Goal: Book appointment/travel/reservation

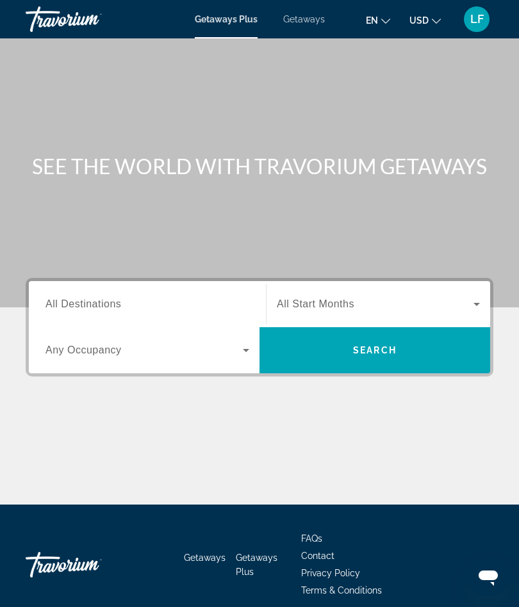
click at [58, 301] on span "All Destinations" at bounding box center [83, 303] width 76 height 11
click at [58, 301] on input "Destination All Destinations" at bounding box center [147, 304] width 204 height 15
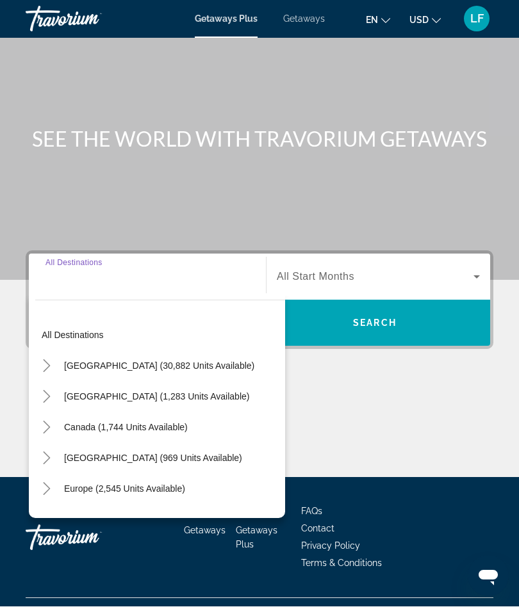
scroll to position [54, 0]
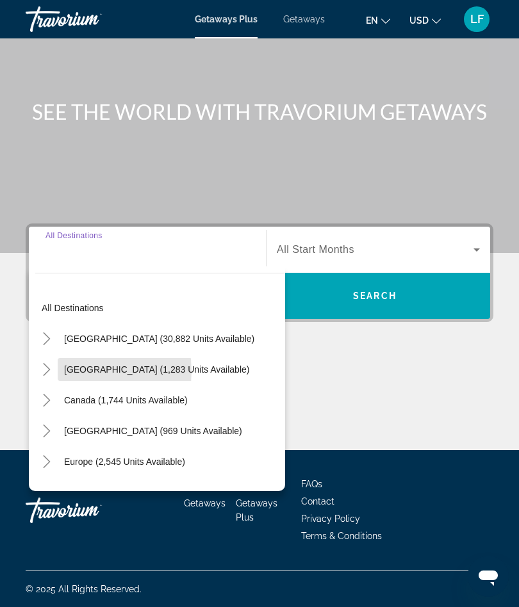
click at [72, 371] on span "[GEOGRAPHIC_DATA] (1,283 units available)" at bounding box center [156, 369] width 185 height 10
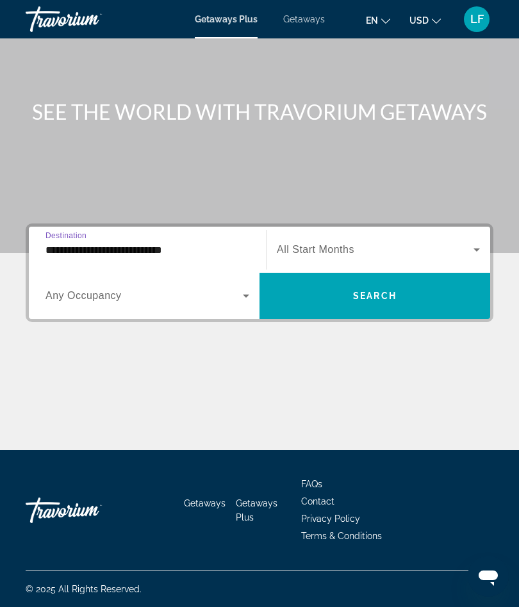
click at [98, 299] on span "Any Occupancy" at bounding box center [83, 295] width 76 height 11
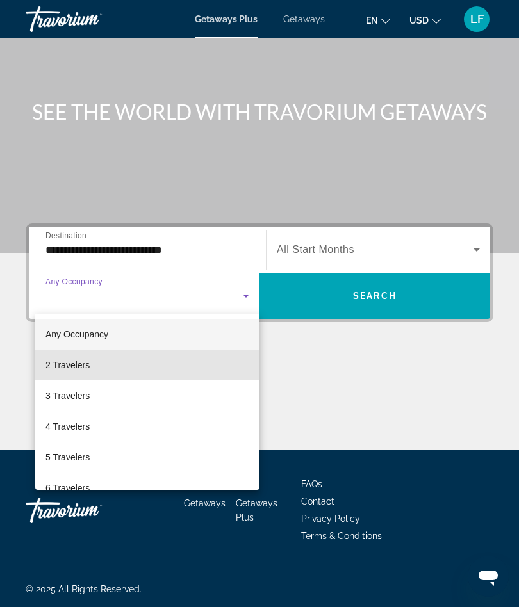
click at [54, 366] on span "2 Travelers" at bounding box center [67, 364] width 44 height 15
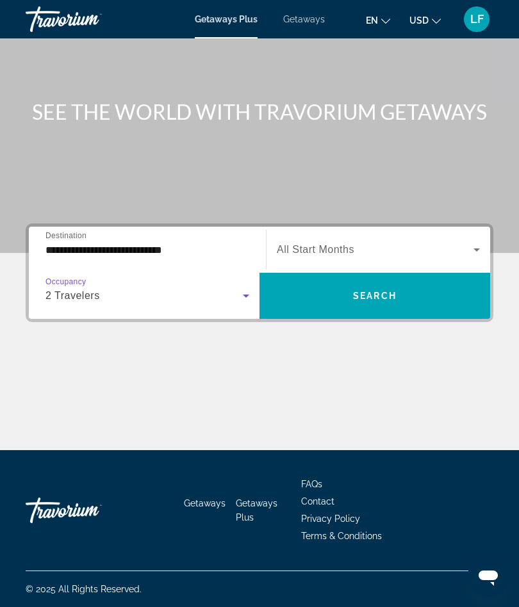
click at [56, 247] on input "**********" at bounding box center [147, 250] width 204 height 15
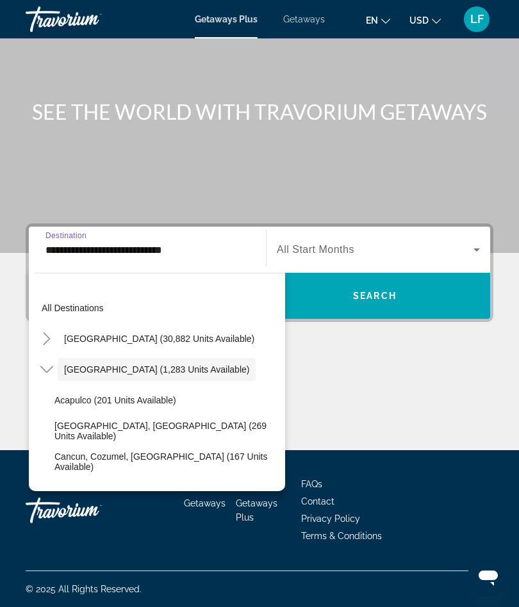
click at [74, 339] on span "[GEOGRAPHIC_DATA] (30,882 units available)" at bounding box center [159, 339] width 190 height 10
type input "**********"
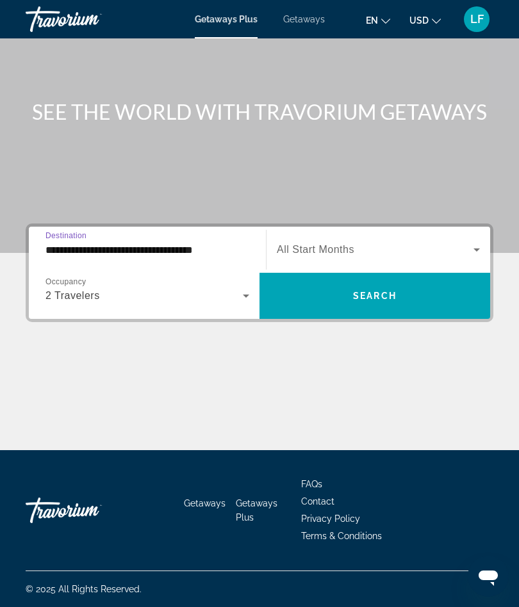
click at [298, 243] on span "Search widget" at bounding box center [375, 249] width 197 height 15
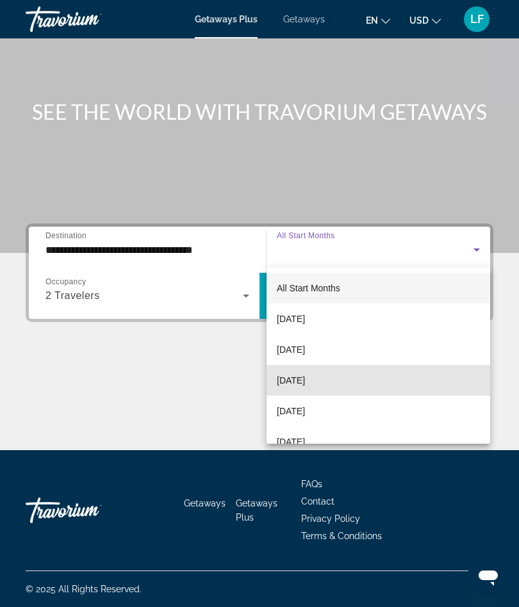
click at [287, 383] on span "[DATE]" at bounding box center [291, 380] width 28 height 15
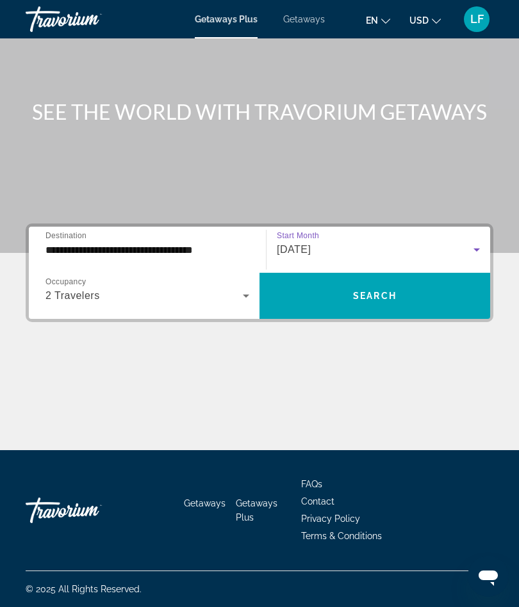
click at [313, 297] on span "Search widget" at bounding box center [374, 296] width 231 height 31
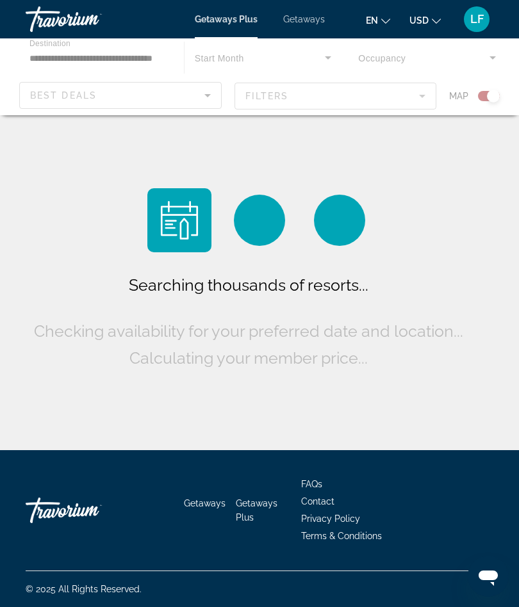
scroll to position [50, 0]
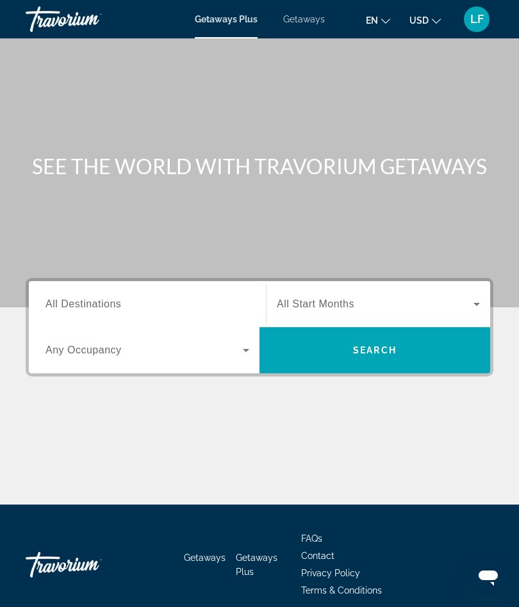
click at [61, 307] on span "All Destinations" at bounding box center [83, 303] width 76 height 11
click at [61, 307] on input "Destination All Destinations" at bounding box center [147, 304] width 204 height 15
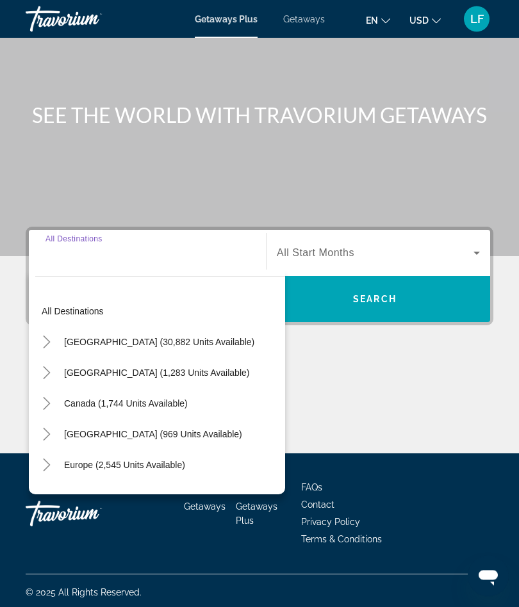
scroll to position [54, 0]
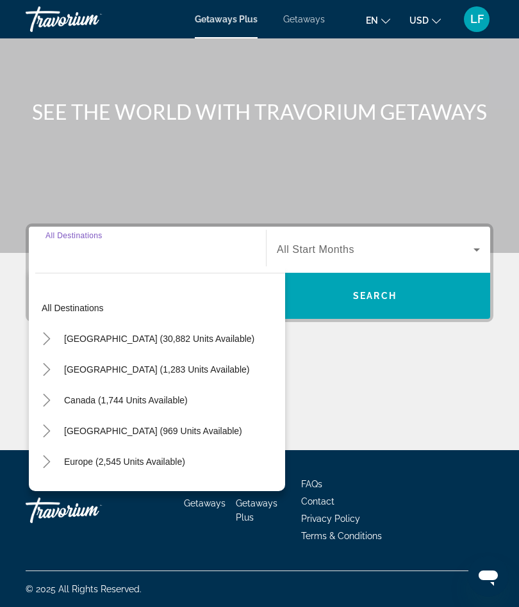
click at [73, 343] on span "[GEOGRAPHIC_DATA] (30,882 units available)" at bounding box center [159, 339] width 190 height 10
type input "**********"
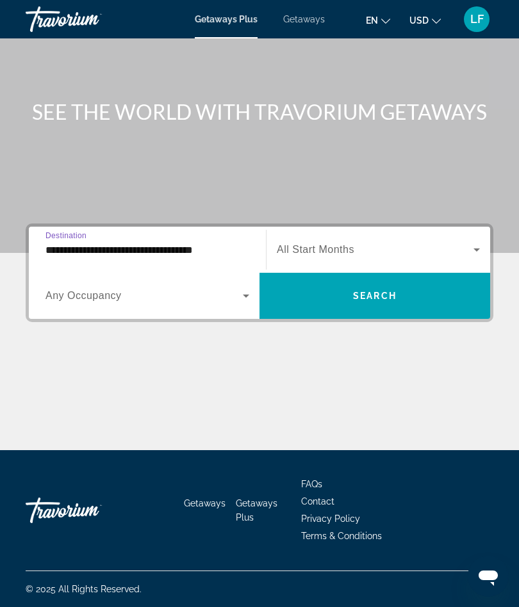
click at [58, 306] on div "Search widget" at bounding box center [147, 296] width 204 height 36
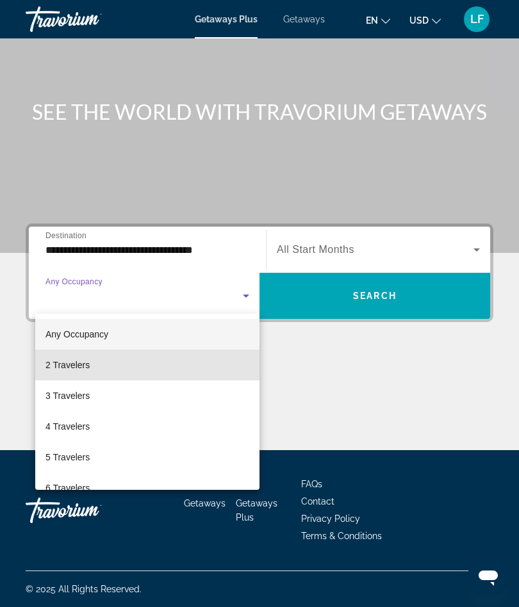
click at [61, 368] on span "2 Travelers" at bounding box center [67, 364] width 44 height 15
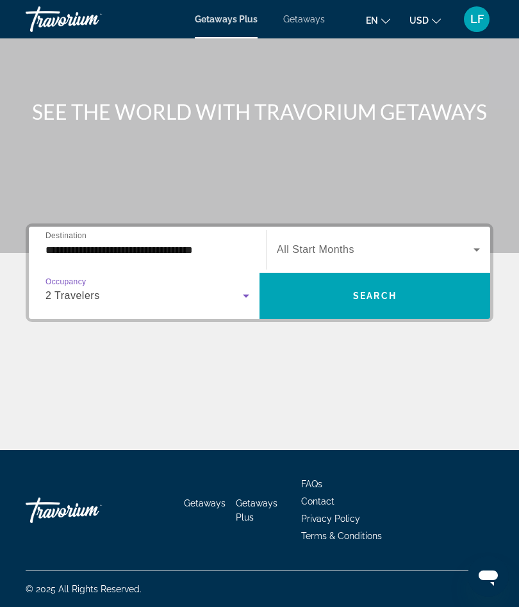
click at [300, 243] on span "Search widget" at bounding box center [375, 249] width 197 height 15
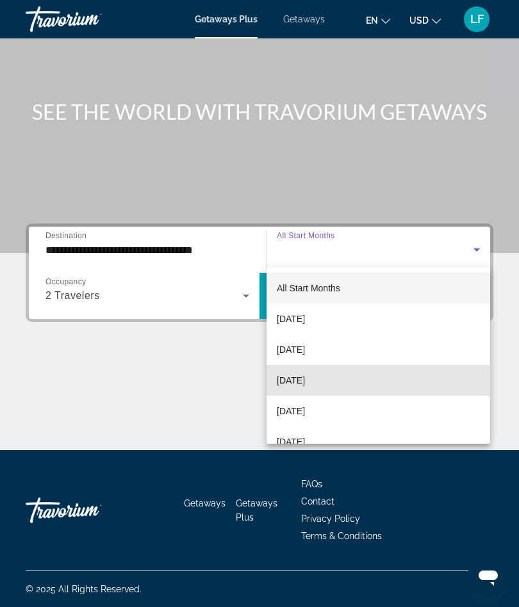
click at [289, 386] on span "[DATE]" at bounding box center [291, 380] width 28 height 15
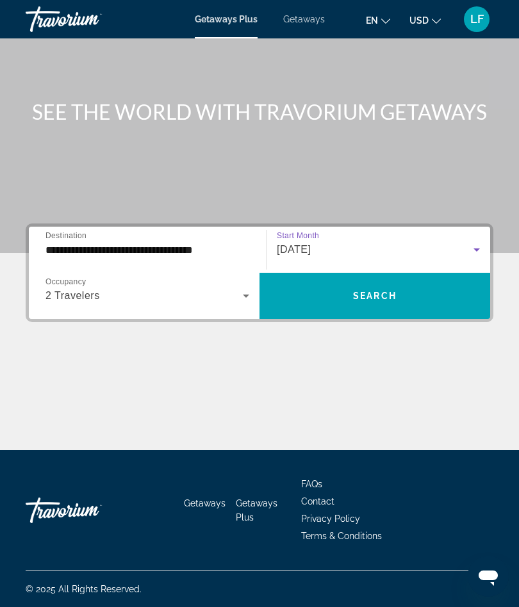
click at [323, 298] on span "Search widget" at bounding box center [374, 296] width 231 height 31
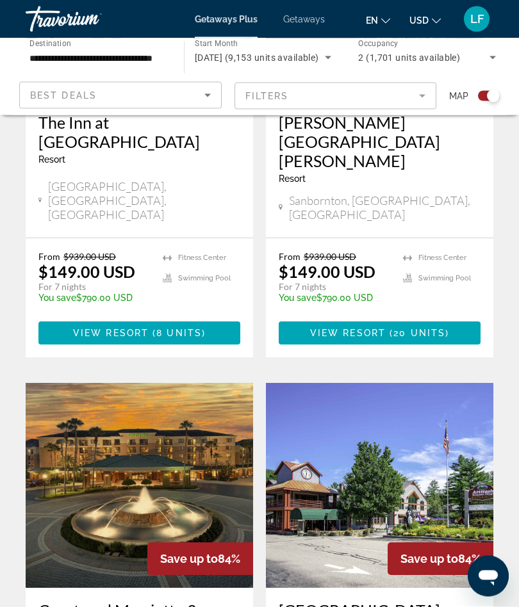
scroll to position [2491, 0]
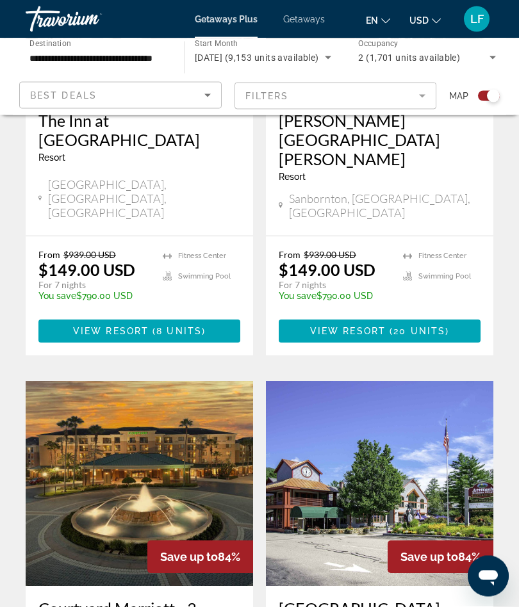
click at [82, 382] on img "Main content" at bounding box center [139, 484] width 227 height 205
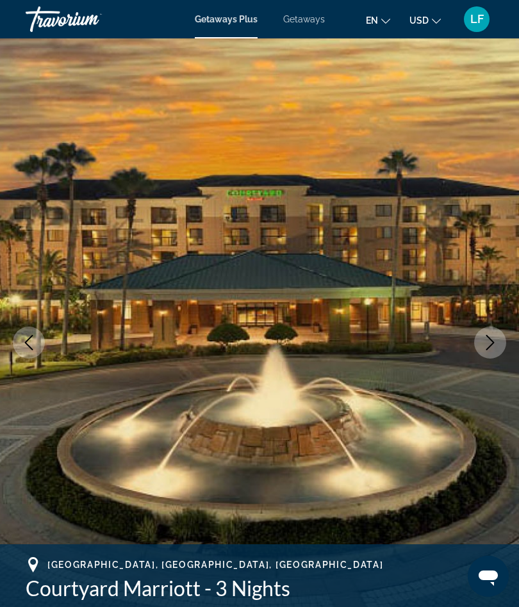
click at [477, 338] on button "Next image" at bounding box center [490, 343] width 32 height 32
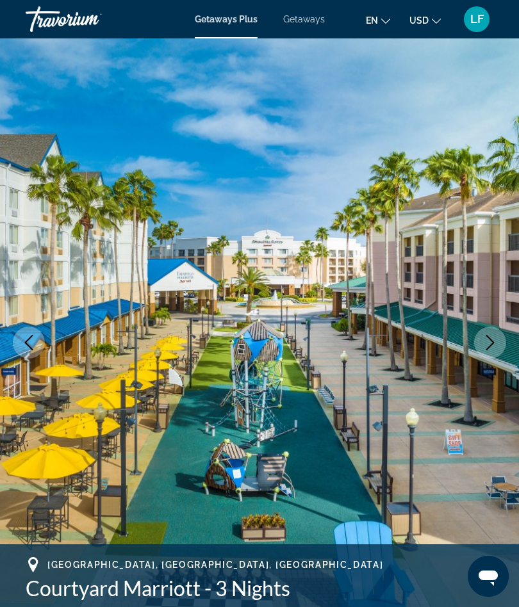
click at [493, 338] on icon "Next image" at bounding box center [489, 342] width 15 height 15
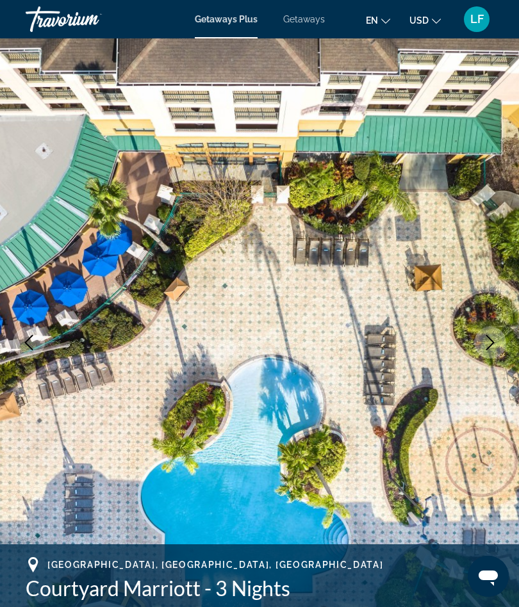
click at [489, 338] on icon "Next image" at bounding box center [490, 342] width 8 height 15
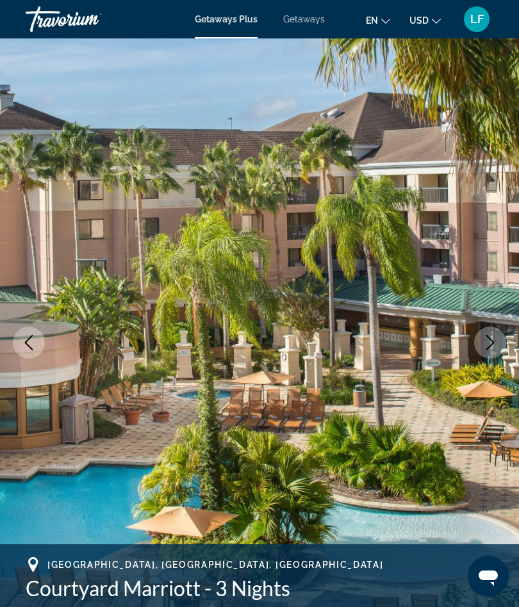
click at [491, 338] on icon "Next image" at bounding box center [489, 342] width 15 height 15
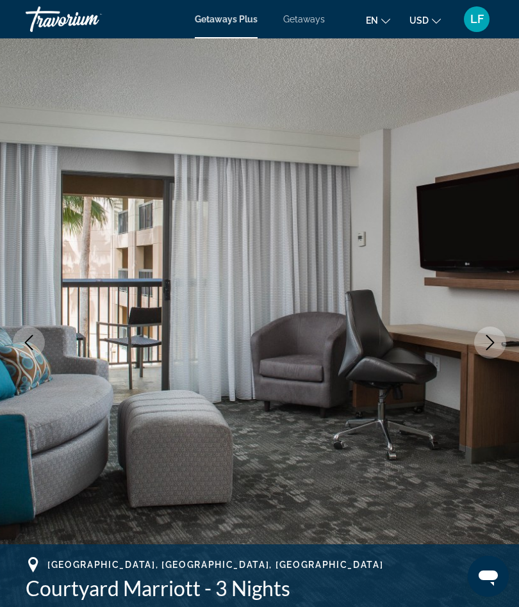
click at [487, 339] on icon "Next image" at bounding box center [489, 342] width 15 height 15
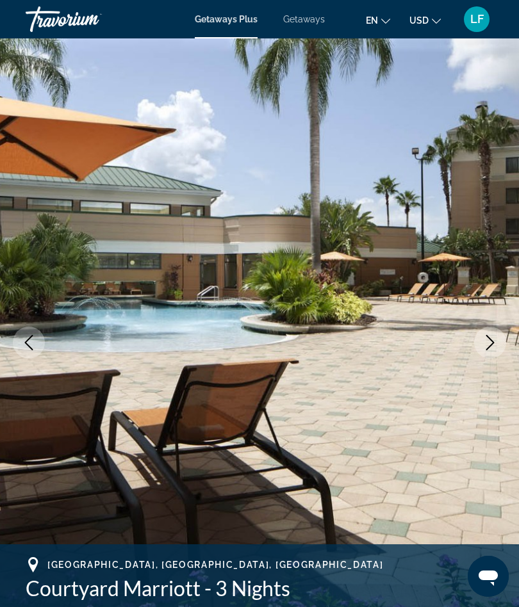
click at [492, 336] on icon "Next image" at bounding box center [489, 342] width 15 height 15
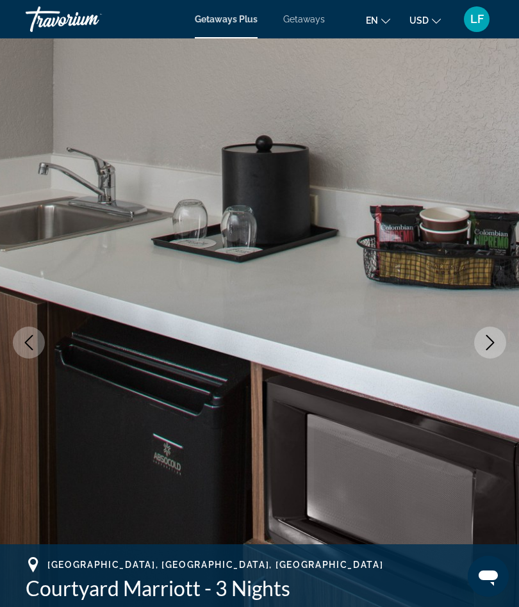
click at [495, 332] on button "Next image" at bounding box center [490, 343] width 32 height 32
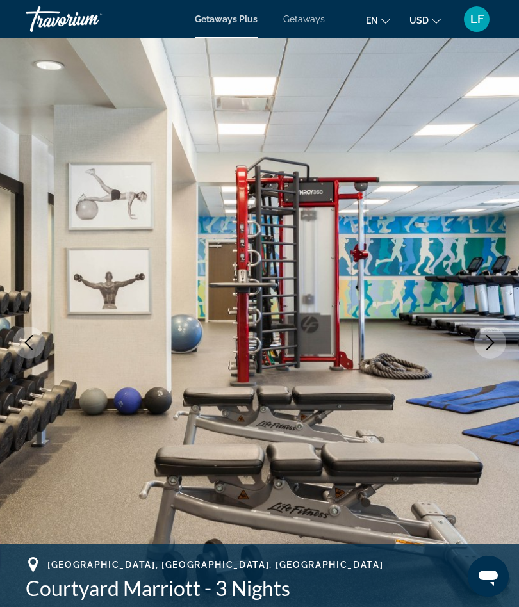
click at [489, 339] on icon "Next image" at bounding box center [490, 342] width 8 height 15
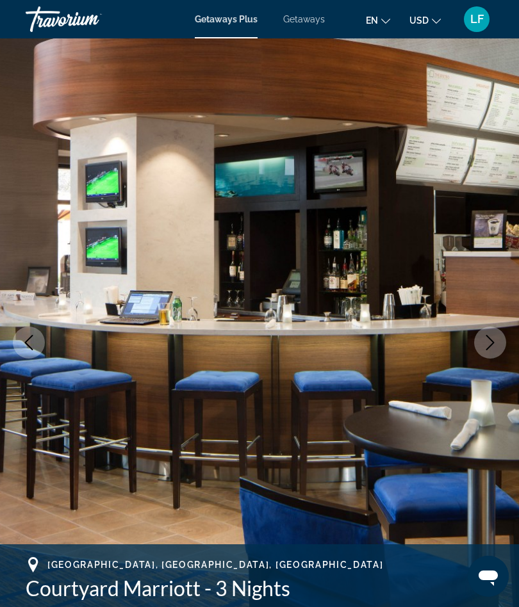
click at [487, 336] on icon "Next image" at bounding box center [489, 342] width 15 height 15
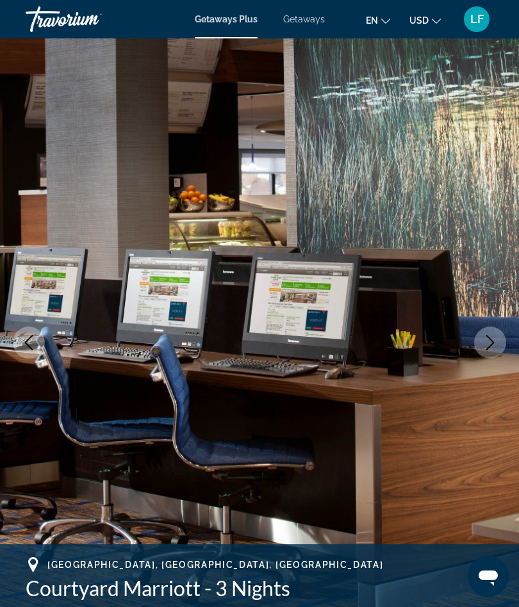
click at [490, 341] on icon "Next image" at bounding box center [489, 342] width 15 height 15
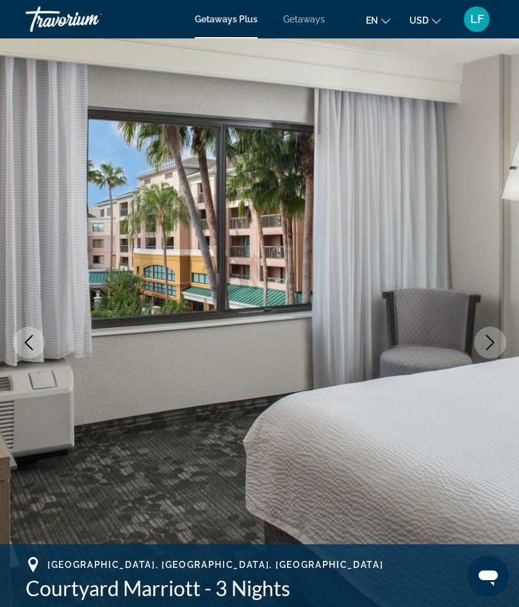
click at [491, 339] on icon "Next image" at bounding box center [489, 342] width 15 height 15
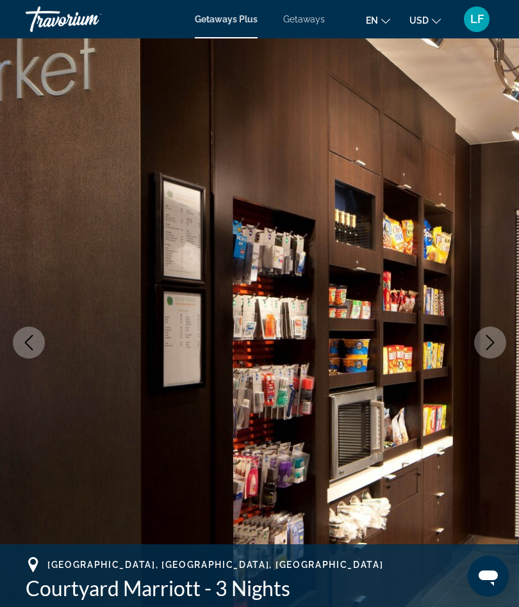
click at [492, 343] on icon "Next image" at bounding box center [489, 342] width 15 height 15
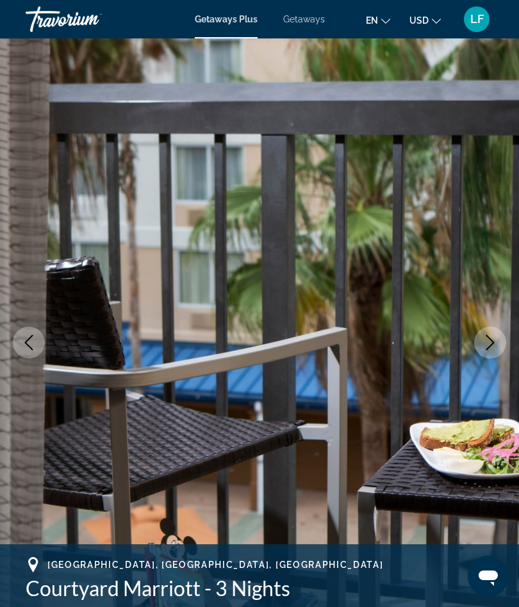
click at [494, 336] on icon "Next image" at bounding box center [489, 342] width 15 height 15
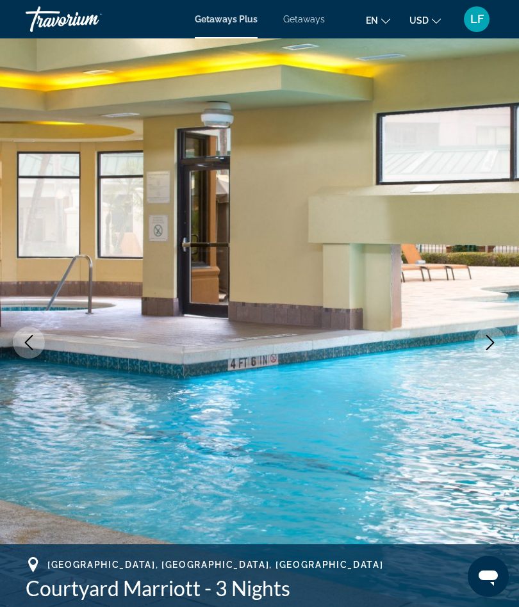
click at [495, 334] on button "Next image" at bounding box center [490, 343] width 32 height 32
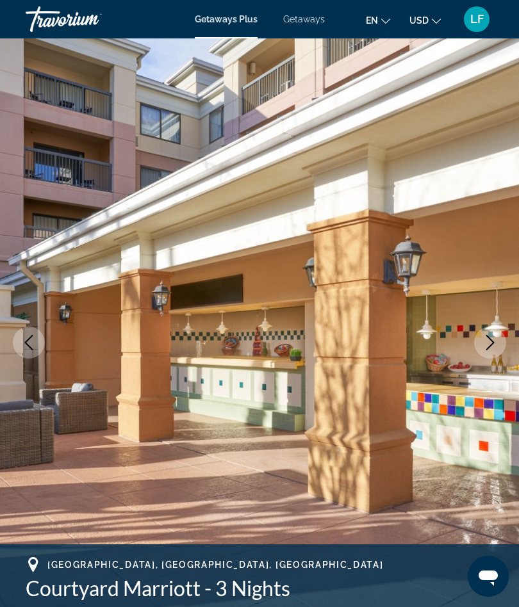
click at [494, 334] on button "Next image" at bounding box center [490, 343] width 32 height 32
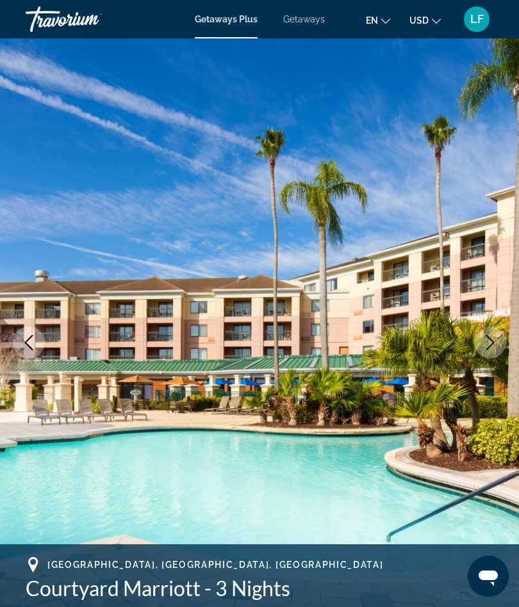
click at [495, 336] on icon "Next image" at bounding box center [489, 342] width 15 height 15
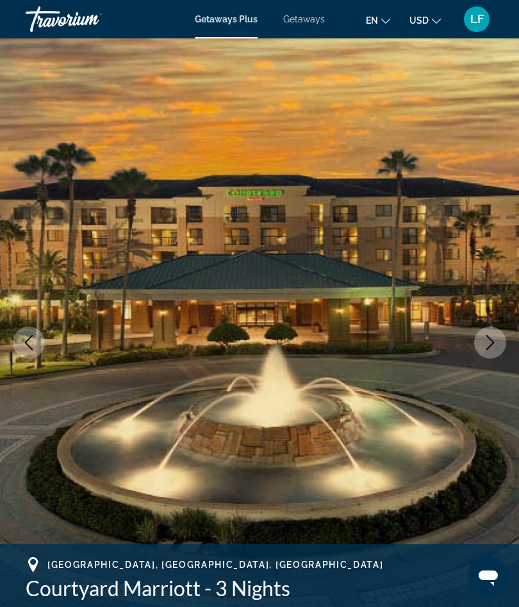
click at [494, 334] on button "Next image" at bounding box center [490, 343] width 32 height 32
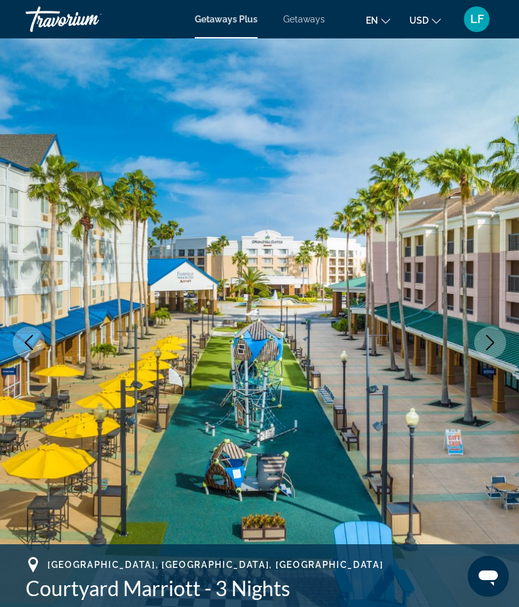
click at [494, 334] on button "Next image" at bounding box center [490, 343] width 32 height 32
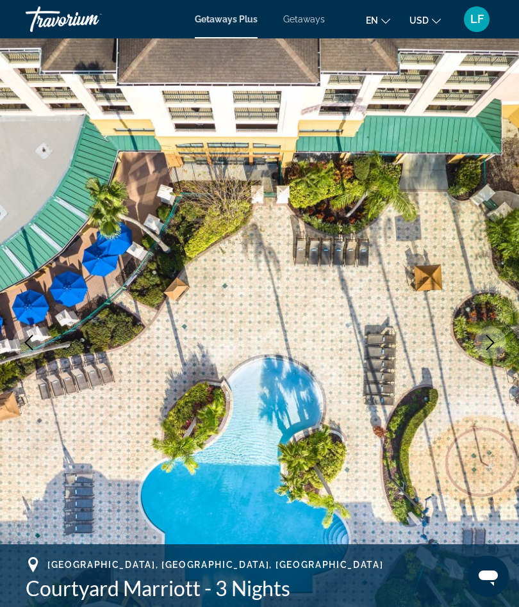
click at [493, 339] on icon "Next image" at bounding box center [489, 342] width 15 height 15
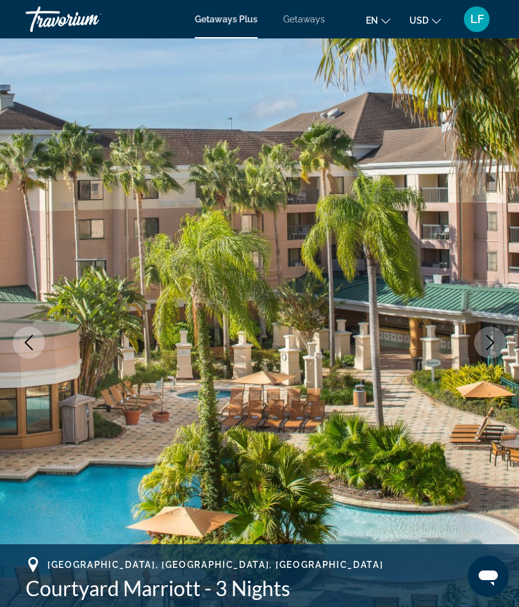
click at [500, 338] on button "Next image" at bounding box center [490, 343] width 32 height 32
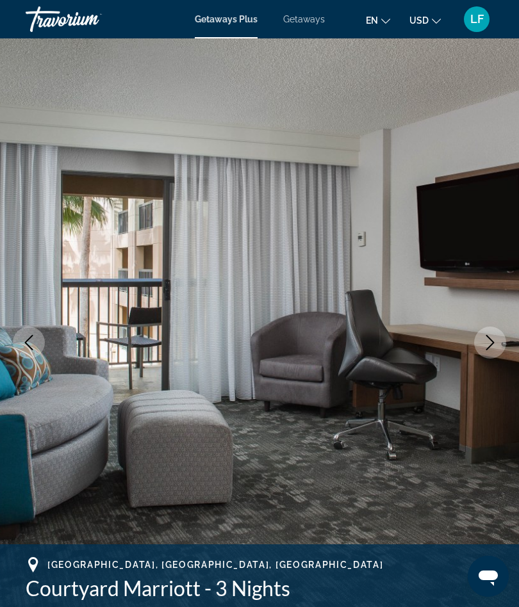
click at [500, 338] on button "Next image" at bounding box center [490, 343] width 32 height 32
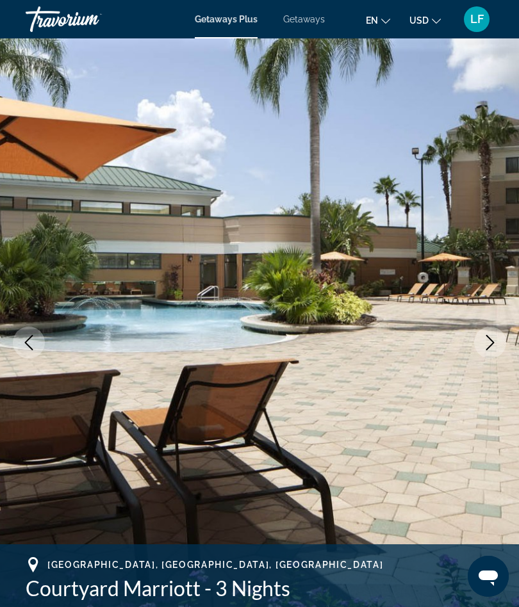
click at [505, 343] on button "Next image" at bounding box center [490, 343] width 32 height 32
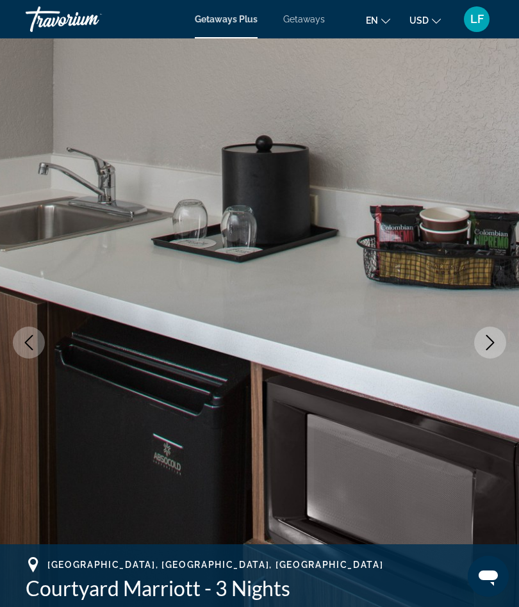
click at [503, 339] on button "Next image" at bounding box center [490, 343] width 32 height 32
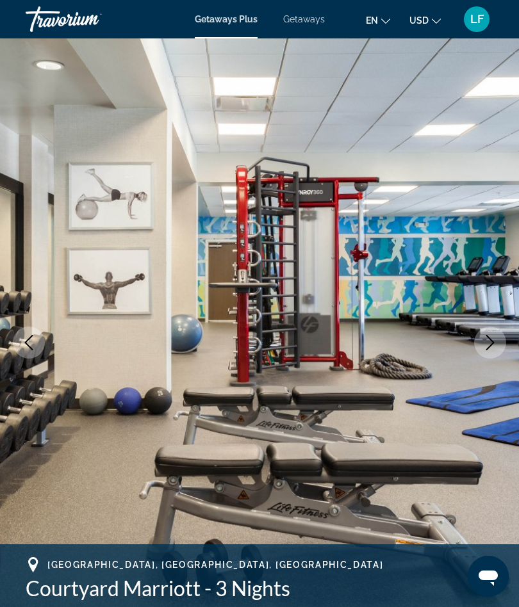
click at [501, 339] on button "Next image" at bounding box center [490, 343] width 32 height 32
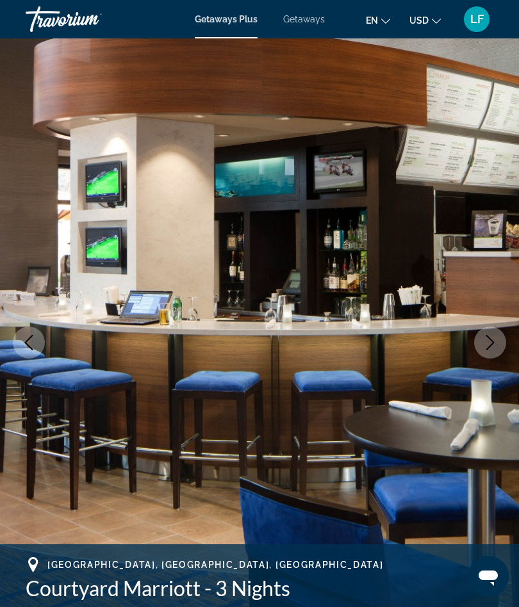
click at [22, 201] on img "Main content" at bounding box center [259, 342] width 519 height 608
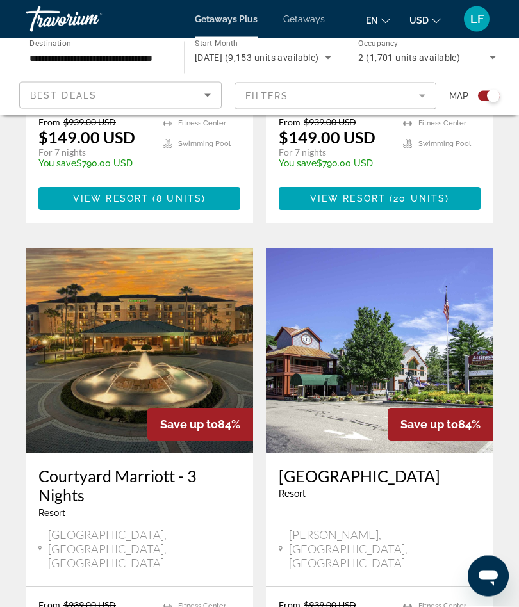
scroll to position [2625, 0]
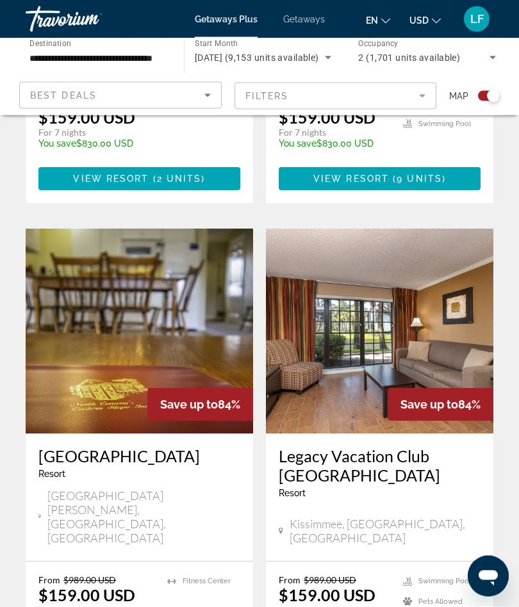
scroll to position [2652, 0]
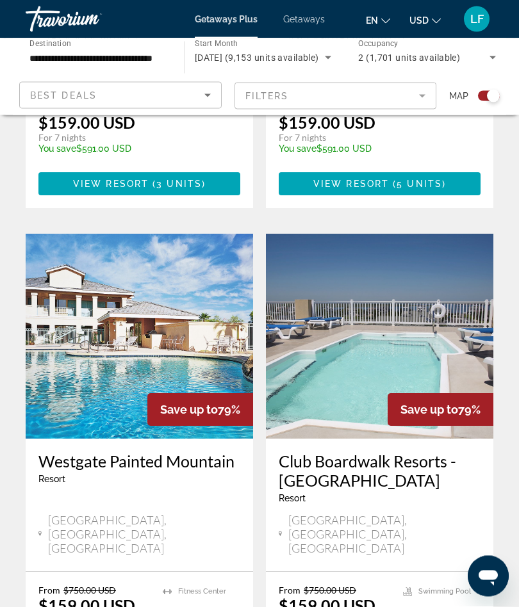
scroll to position [1143, 0]
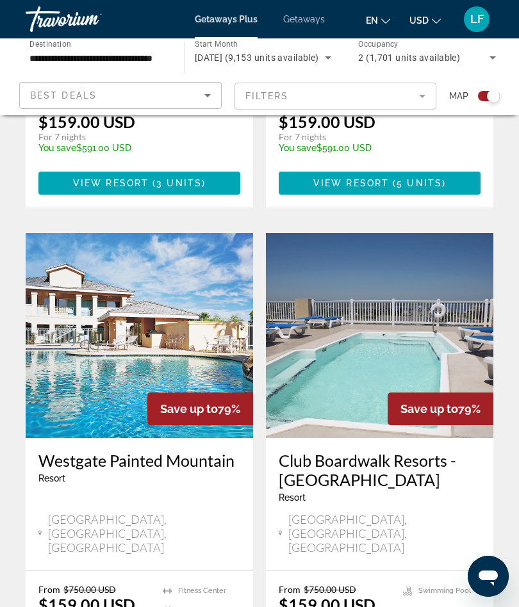
click at [427, 294] on img "Main content" at bounding box center [379, 335] width 227 height 205
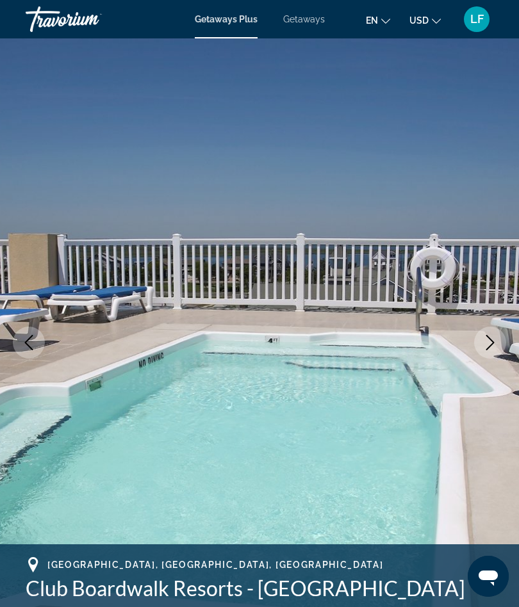
click at [116, 227] on img "Main content" at bounding box center [259, 342] width 519 height 608
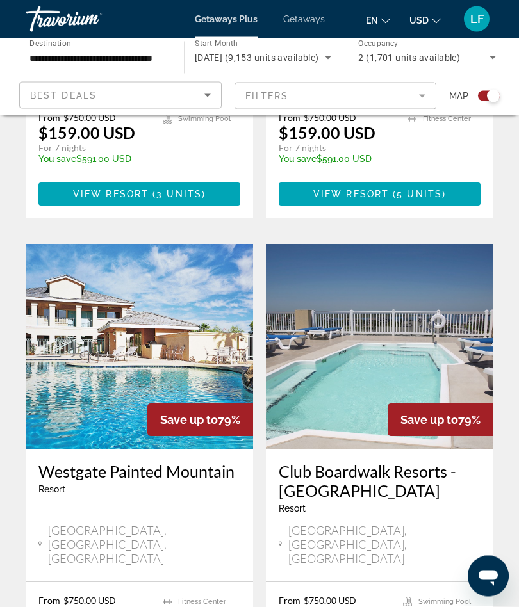
scroll to position [1134, 0]
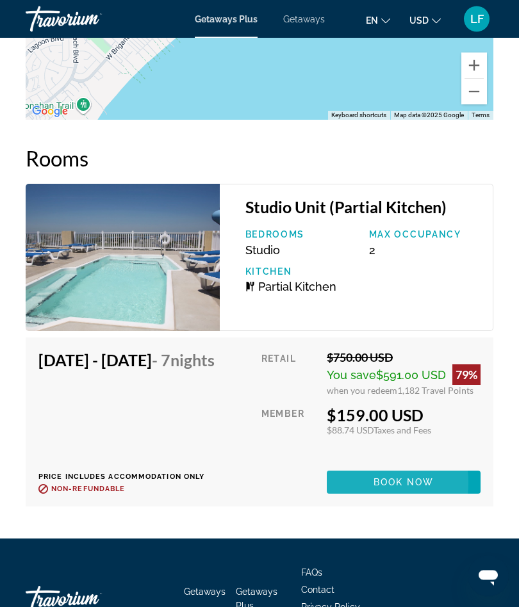
scroll to position [3062, 0]
click at [358, 493] on span "Main content" at bounding box center [404, 482] width 154 height 31
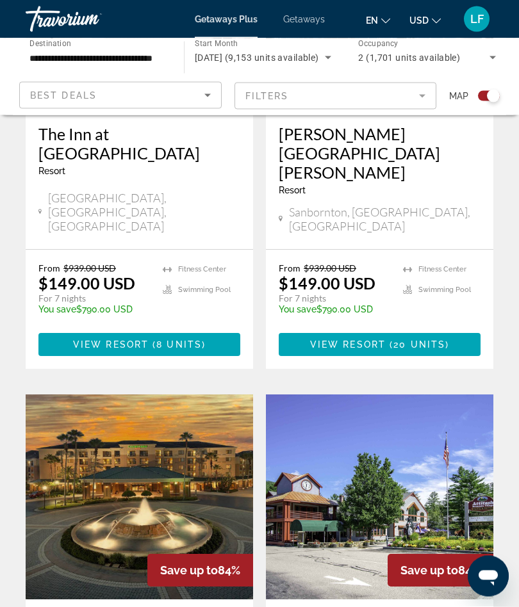
scroll to position [2479, 0]
click at [76, 395] on img "Main content" at bounding box center [139, 497] width 227 height 205
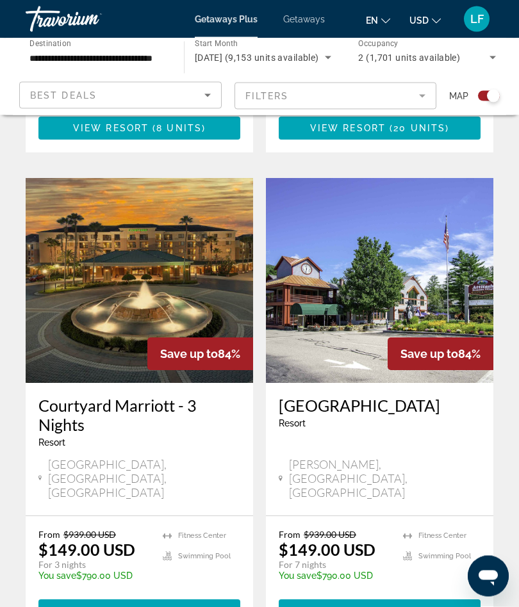
scroll to position [2709, 0]
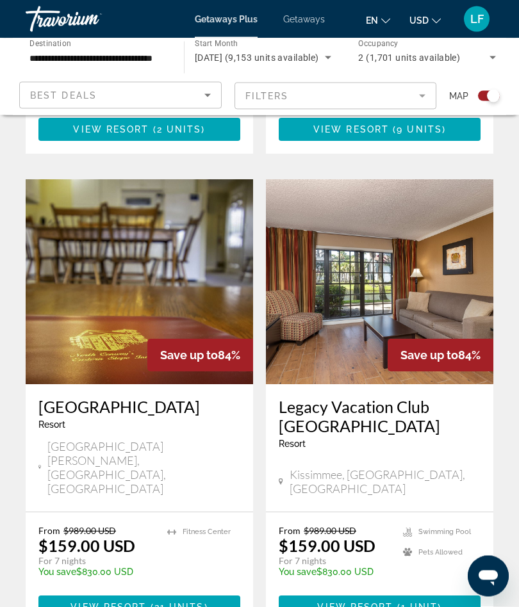
scroll to position [2652, 0]
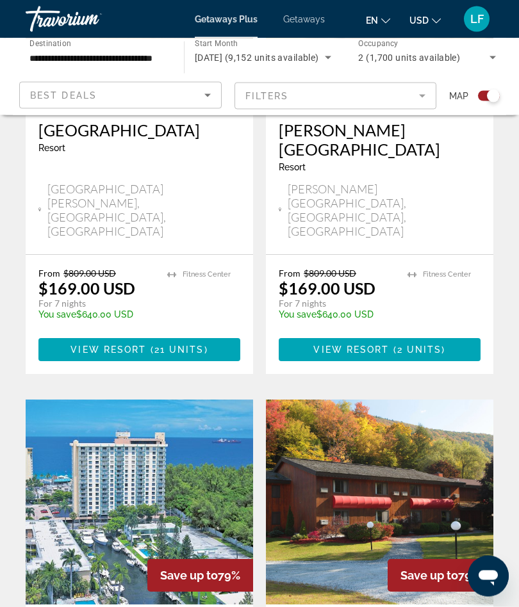
scroll to position [1942, 0]
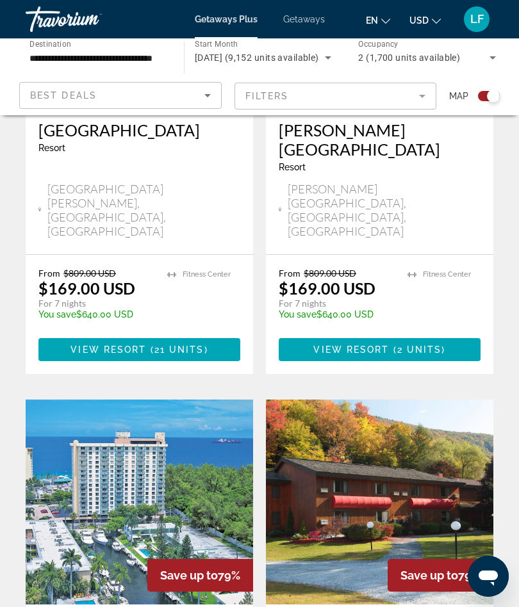
click at [78, 400] on img "Main content" at bounding box center [139, 502] width 227 height 205
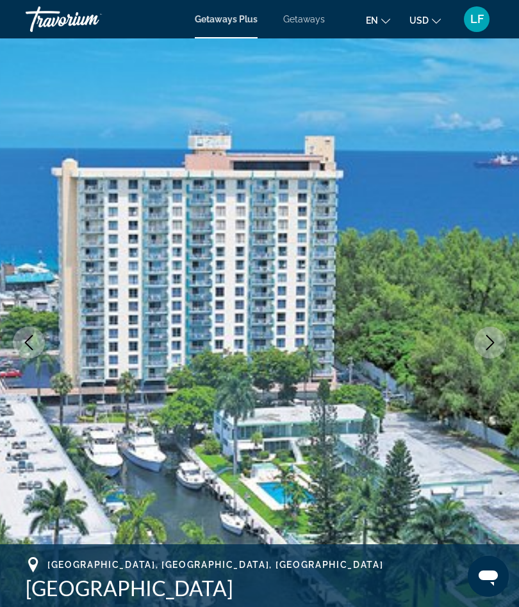
click at [481, 334] on button "Next image" at bounding box center [490, 343] width 32 height 32
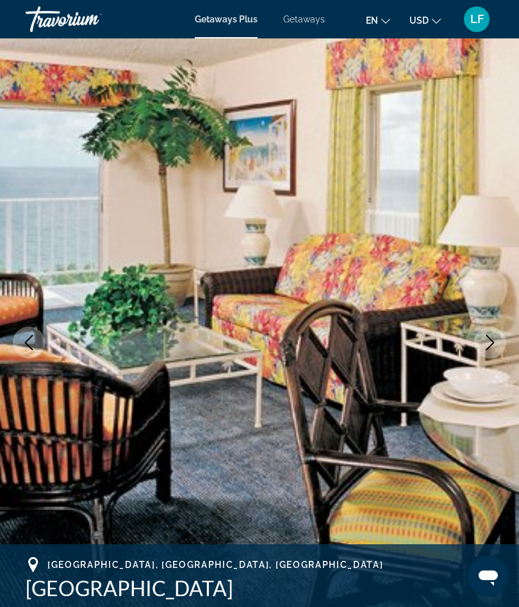
click at [493, 336] on icon "Next image" at bounding box center [489, 342] width 15 height 15
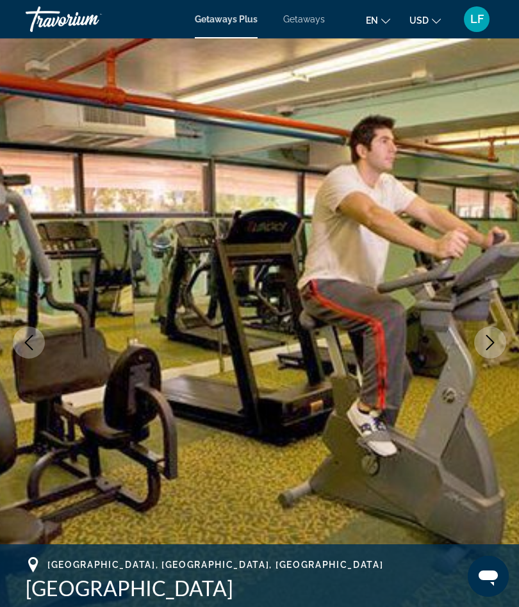
click at [494, 332] on button "Next image" at bounding box center [490, 343] width 32 height 32
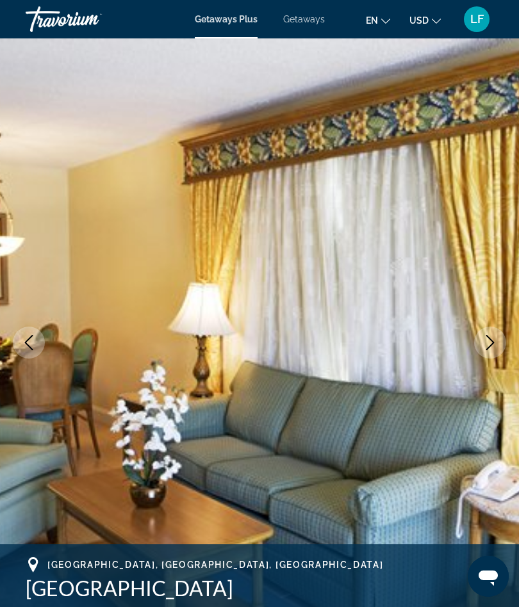
click at [497, 331] on button "Next image" at bounding box center [490, 343] width 32 height 32
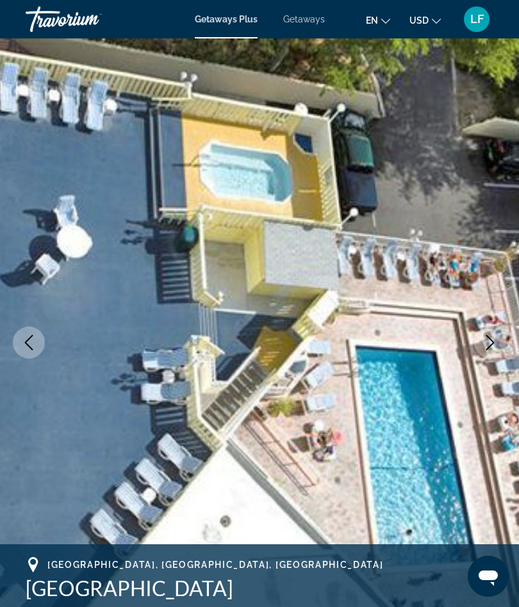
click at [496, 332] on button "Next image" at bounding box center [490, 343] width 32 height 32
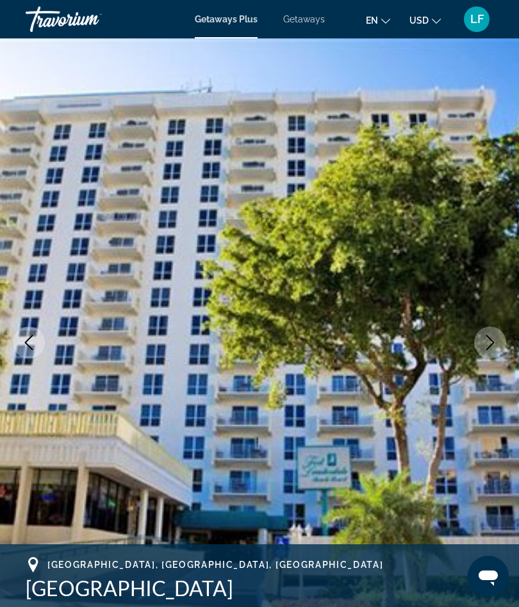
click at [496, 334] on button "Next image" at bounding box center [490, 343] width 32 height 32
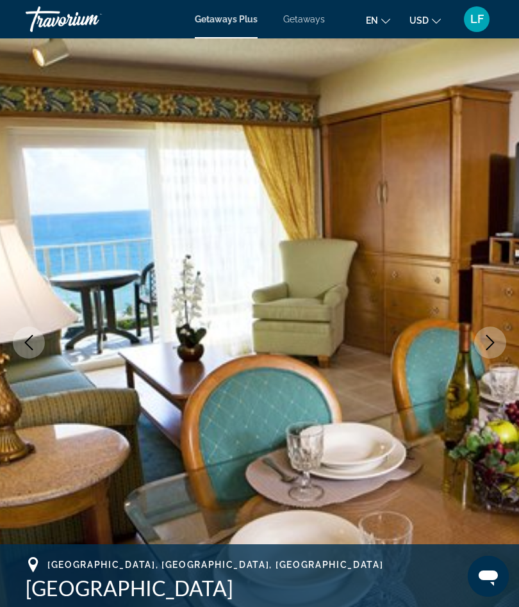
click at [498, 334] on button "Next image" at bounding box center [490, 343] width 32 height 32
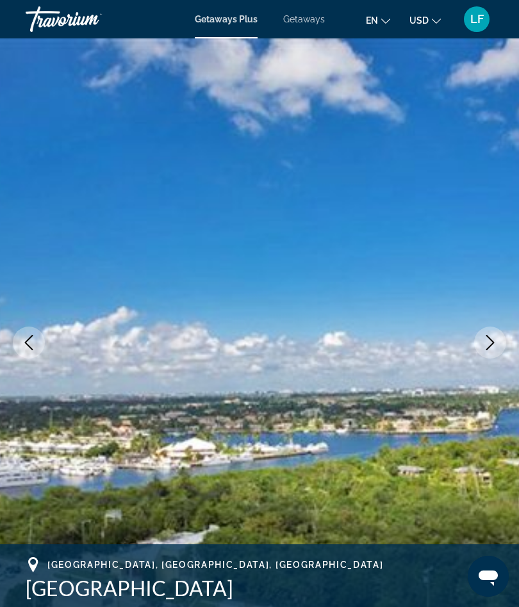
click at [496, 336] on icon "Next image" at bounding box center [489, 342] width 15 height 15
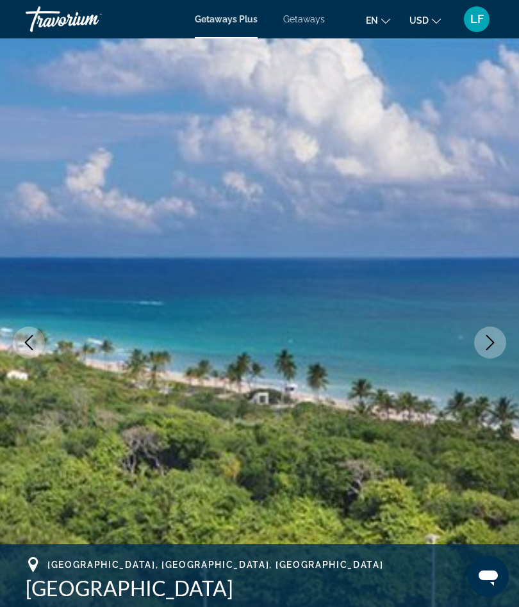
click at [494, 344] on icon "Next image" at bounding box center [489, 342] width 15 height 15
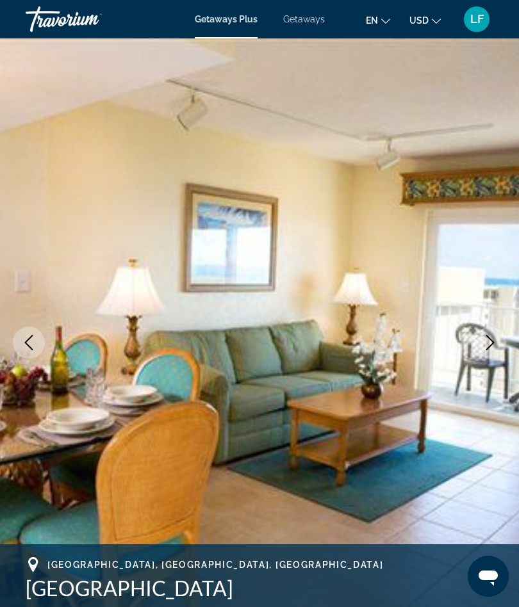
click at [498, 334] on button "Next image" at bounding box center [490, 343] width 32 height 32
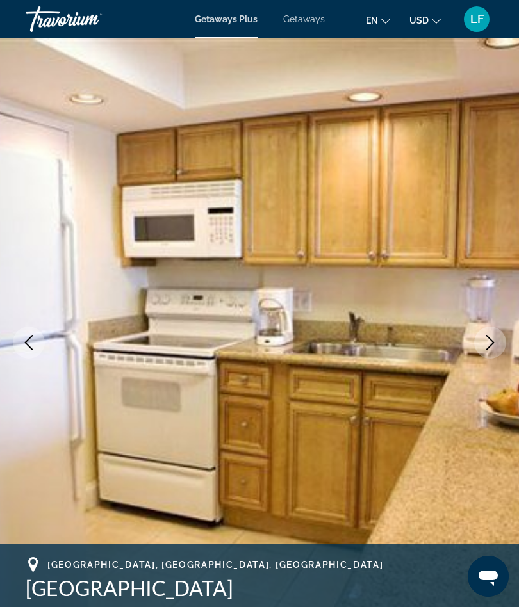
click at [502, 332] on button "Next image" at bounding box center [490, 343] width 32 height 32
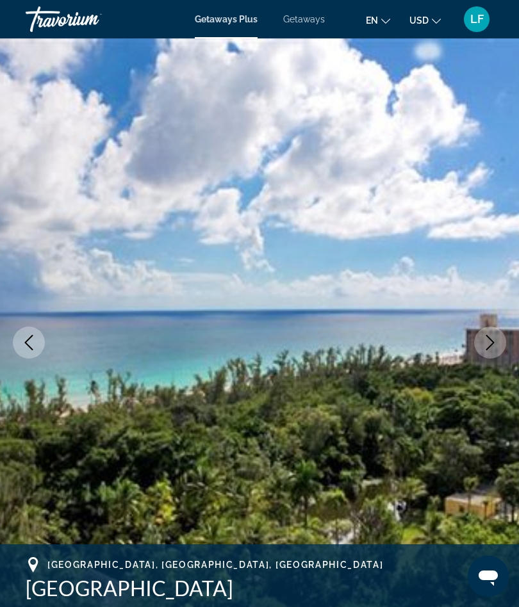
click at [503, 328] on img "Main content" at bounding box center [259, 342] width 519 height 608
click at [490, 344] on icon "Next image" at bounding box center [489, 342] width 15 height 15
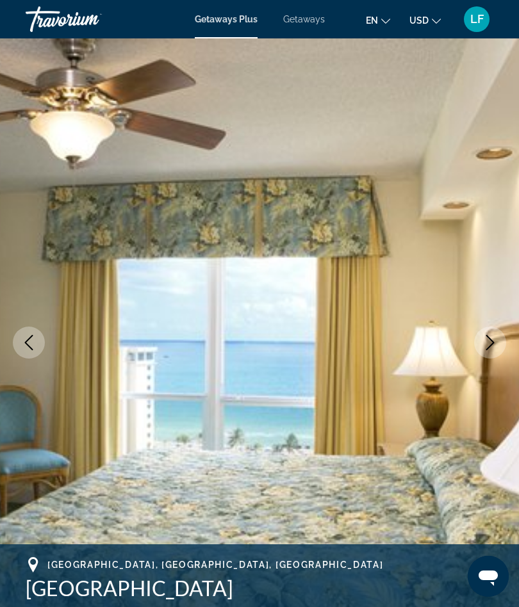
click at [489, 343] on icon "Next image" at bounding box center [489, 342] width 15 height 15
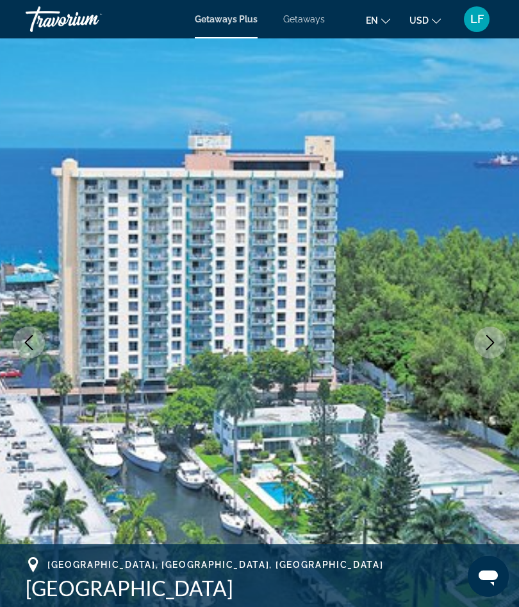
click at [22, 348] on icon "Previous image" at bounding box center [28, 342] width 15 height 15
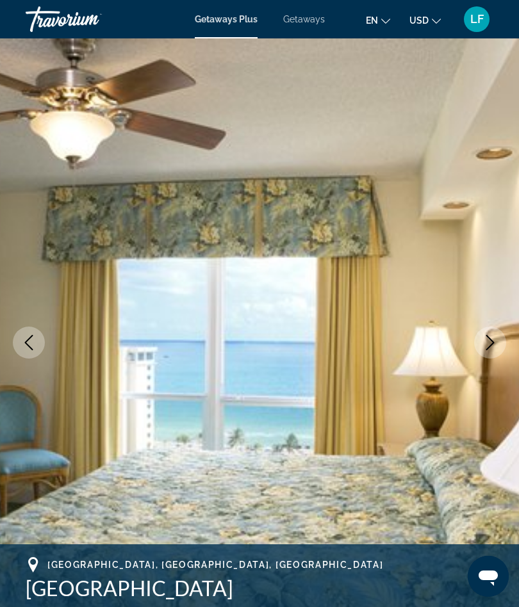
click at [498, 343] on button "Next image" at bounding box center [490, 343] width 32 height 32
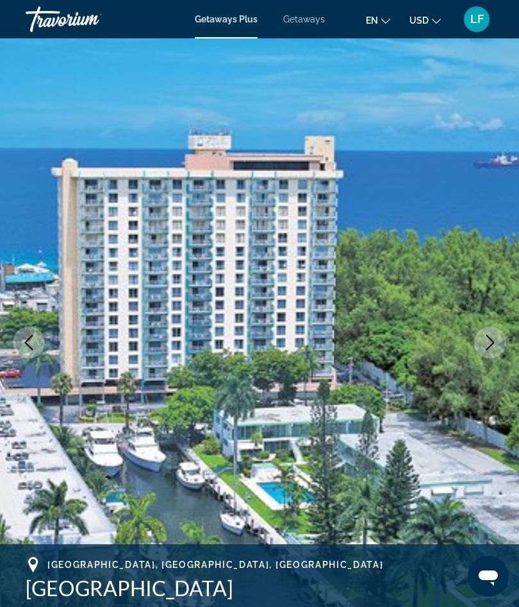
click at [489, 343] on icon "Next image" at bounding box center [489, 342] width 15 height 15
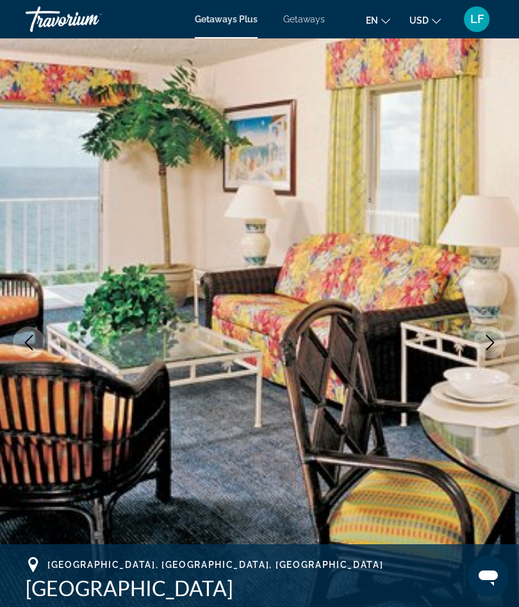
click at [494, 350] on button "Next image" at bounding box center [490, 343] width 32 height 32
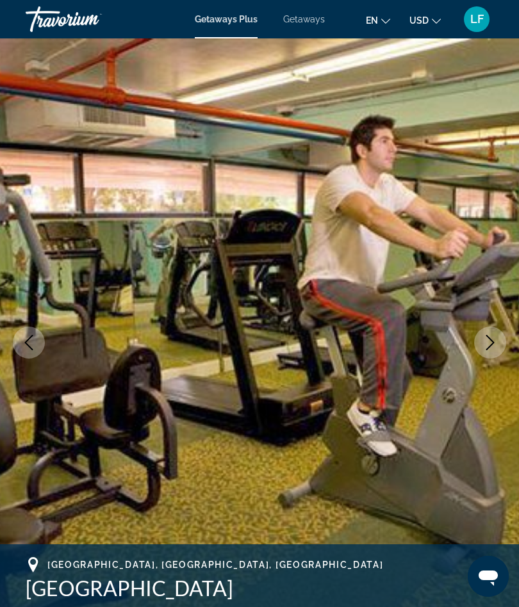
click at [494, 345] on icon "Next image" at bounding box center [489, 342] width 15 height 15
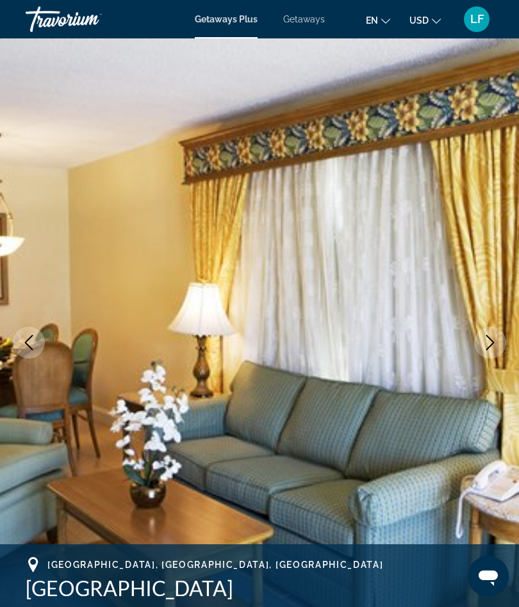
click at [494, 345] on icon "Next image" at bounding box center [489, 342] width 15 height 15
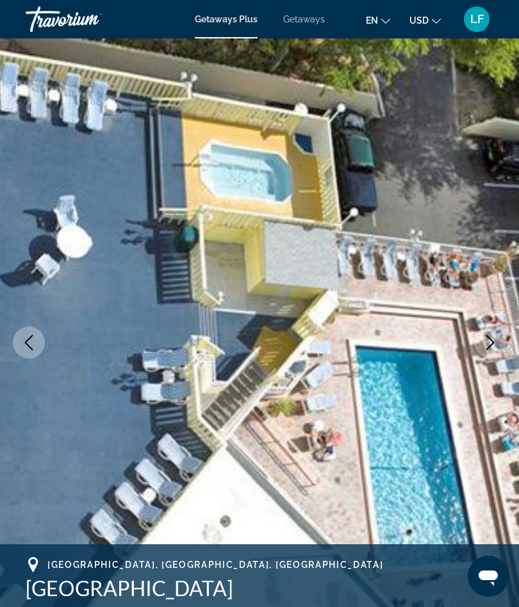
click at [497, 342] on icon "Next image" at bounding box center [489, 342] width 15 height 15
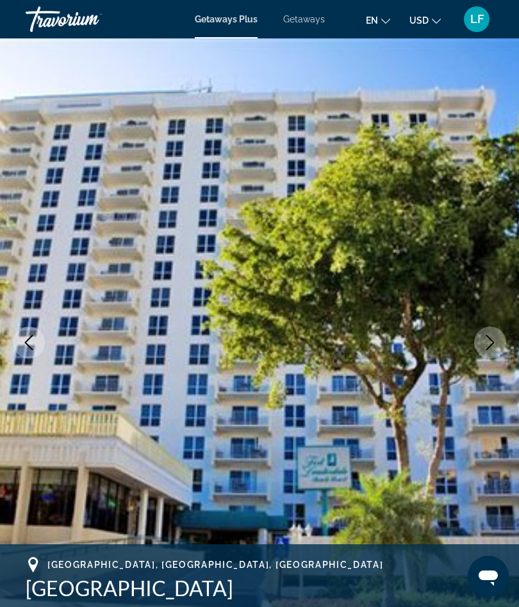
click at [496, 346] on icon "Next image" at bounding box center [489, 342] width 15 height 15
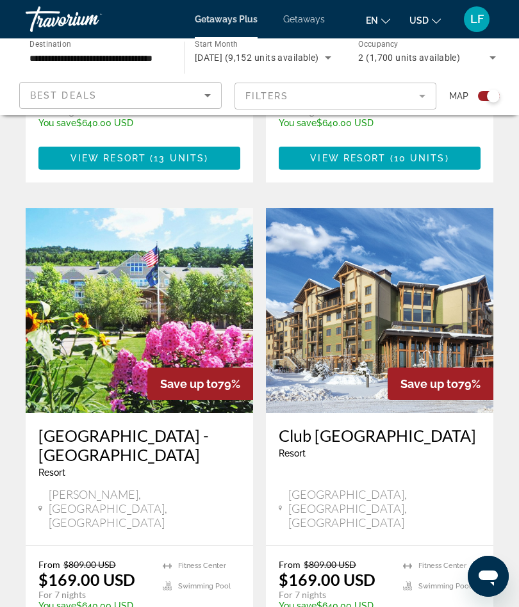
scroll to position [2671, 0]
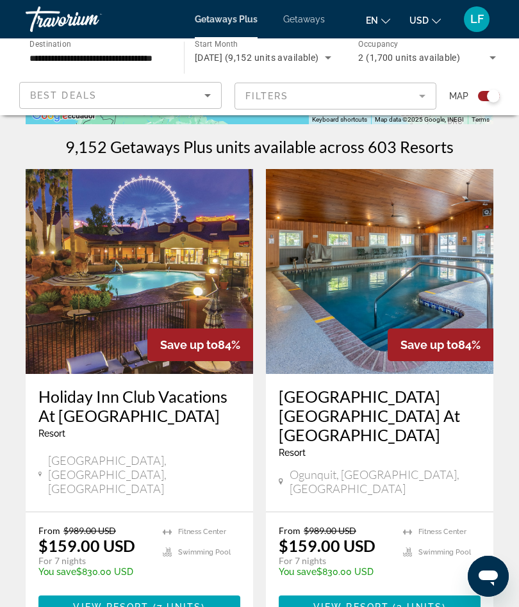
scroll to position [259, 0]
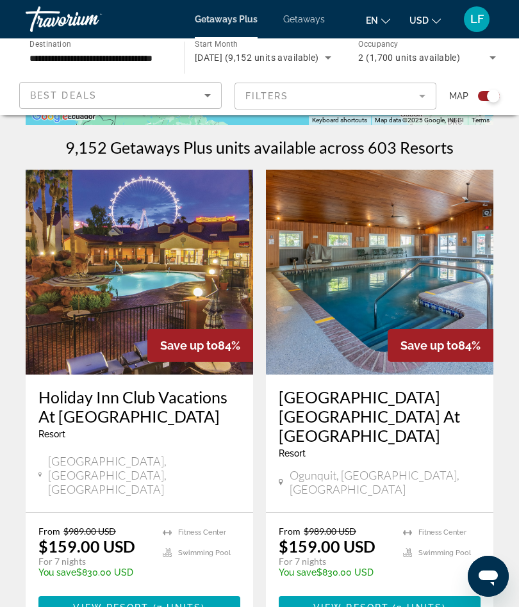
click at [83, 313] on img "Main content" at bounding box center [139, 272] width 227 height 205
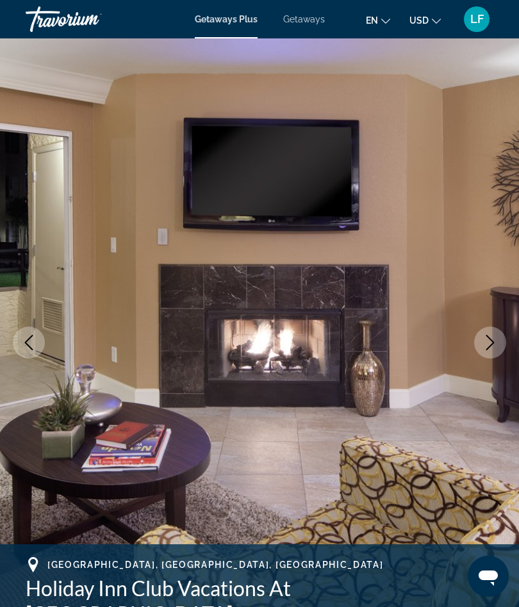
click at [489, 343] on icon "Next image" at bounding box center [489, 342] width 15 height 15
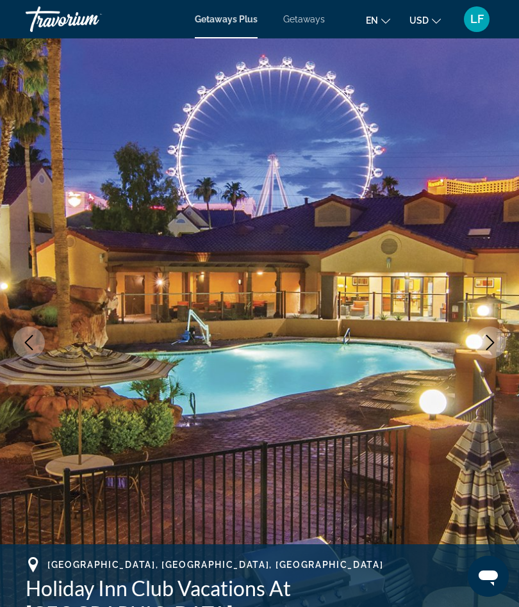
click at [493, 341] on icon "Next image" at bounding box center [489, 342] width 15 height 15
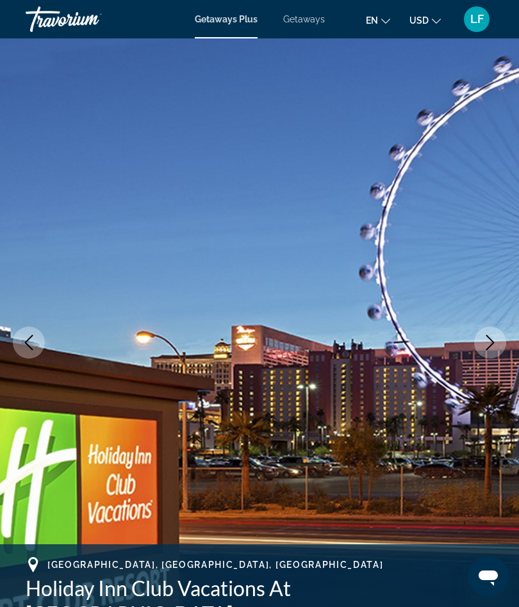
click at [495, 343] on icon "Next image" at bounding box center [489, 342] width 15 height 15
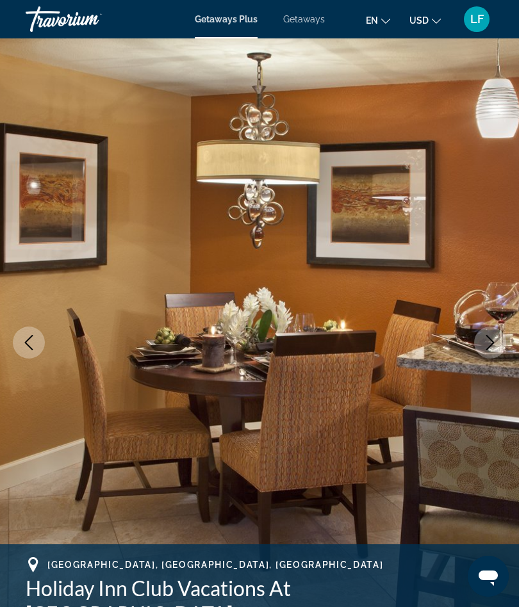
click at [495, 336] on icon "Next image" at bounding box center [489, 342] width 15 height 15
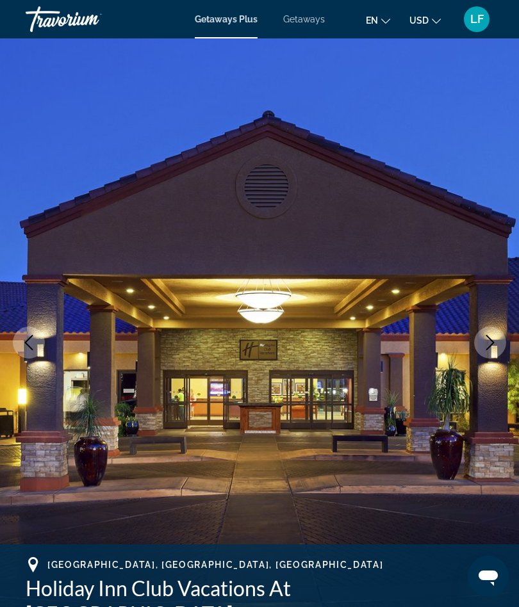
click at [500, 345] on button "Next image" at bounding box center [490, 343] width 32 height 32
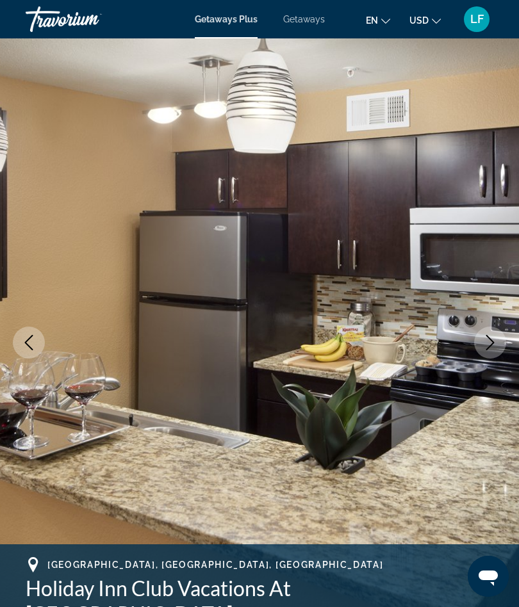
click at [495, 336] on icon "Next image" at bounding box center [489, 342] width 15 height 15
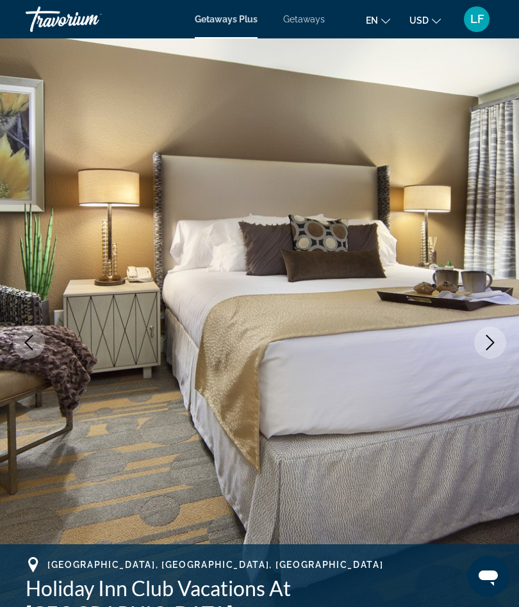
click at [498, 338] on button "Next image" at bounding box center [490, 343] width 32 height 32
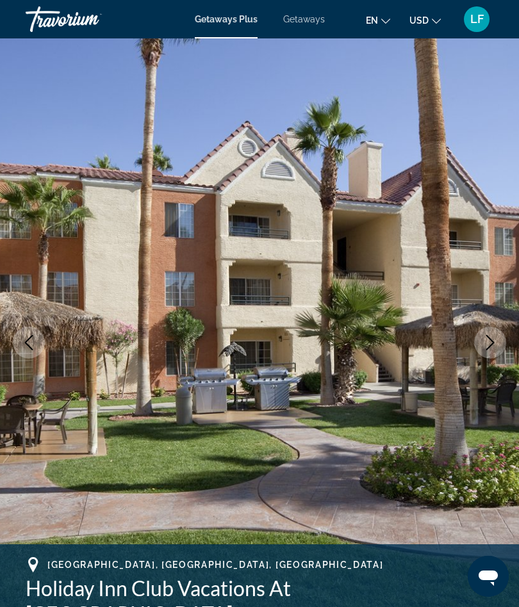
click at [498, 338] on button "Next image" at bounding box center [490, 343] width 32 height 32
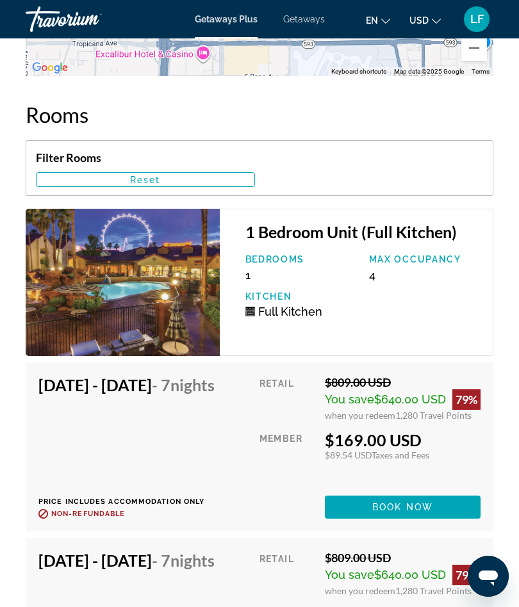
scroll to position [2899, 0]
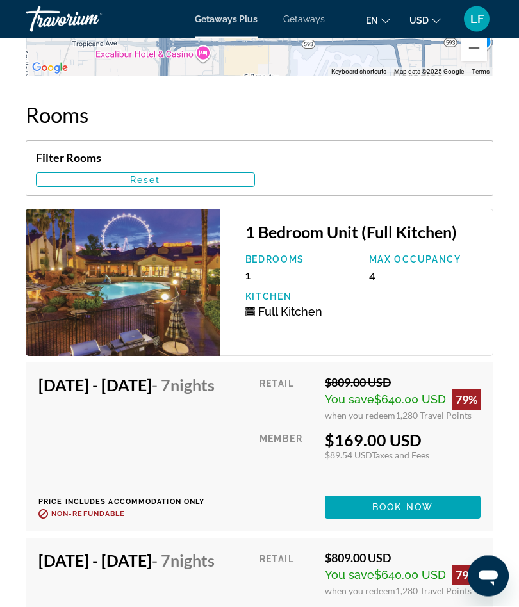
click at [84, 312] on img "Main content" at bounding box center [123, 282] width 194 height 147
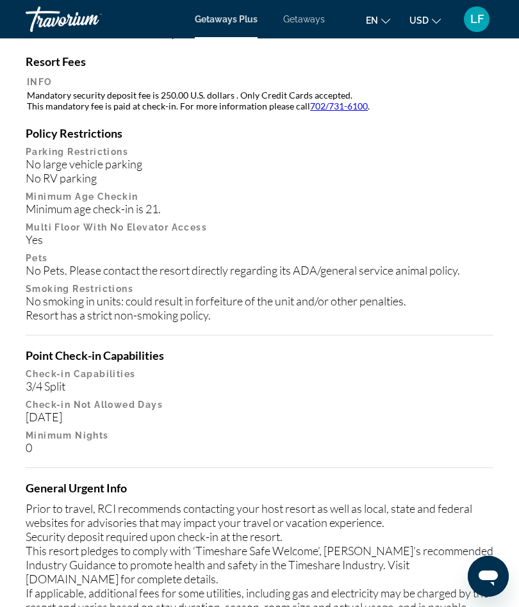
scroll to position [1885, 0]
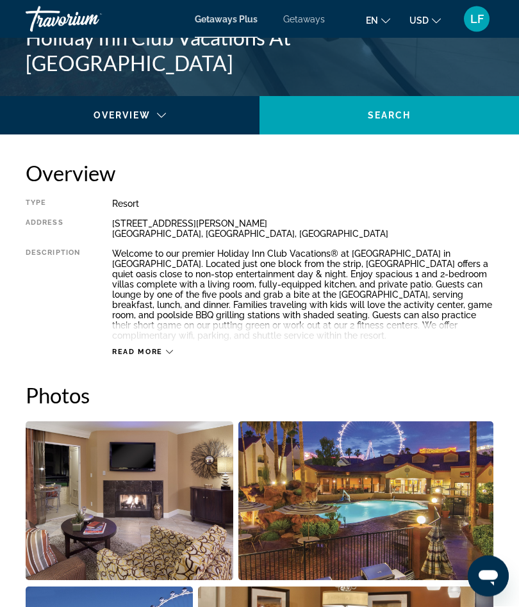
click at [120, 350] on span "Read more" at bounding box center [137, 352] width 51 height 8
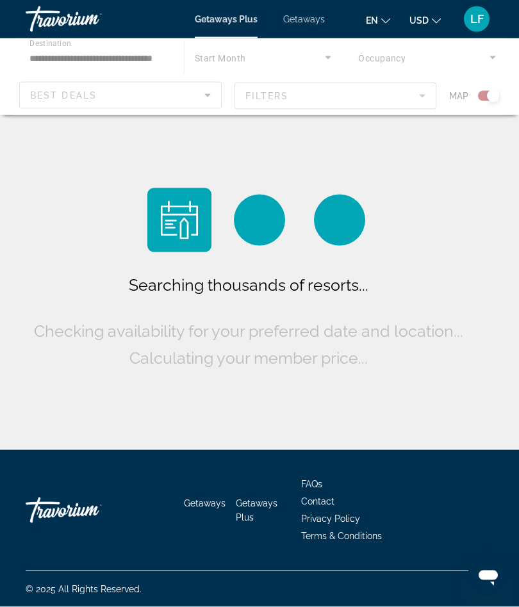
scroll to position [50, 0]
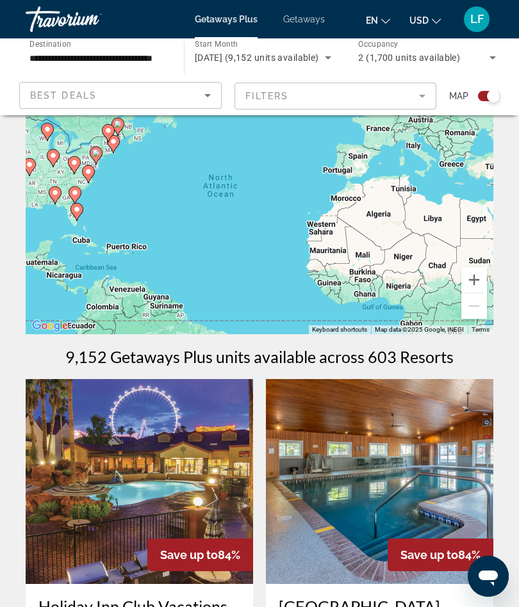
click at [252, 92] on mat-form-field "Filters" at bounding box center [335, 96] width 202 height 27
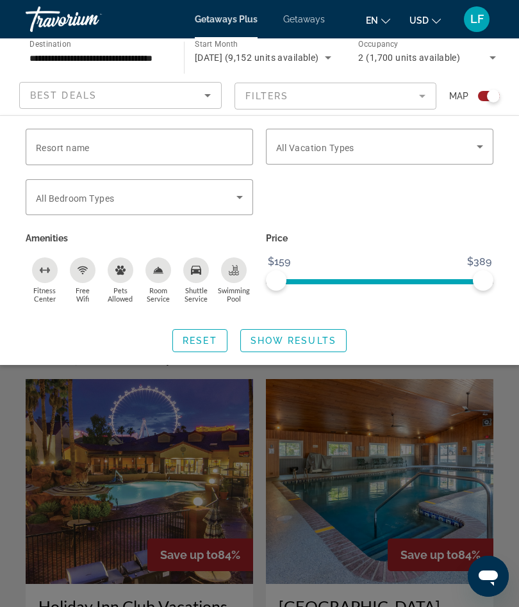
click at [45, 199] on span "All Bedroom Types" at bounding box center [75, 198] width 78 height 10
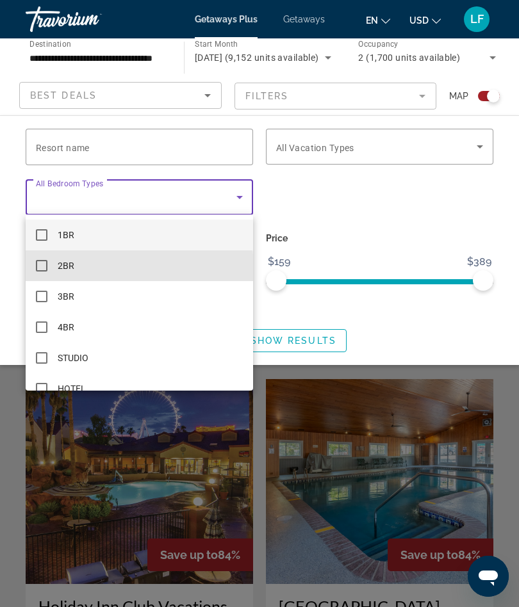
click at [40, 270] on mat-pseudo-checkbox at bounding box center [42, 266] width 12 height 12
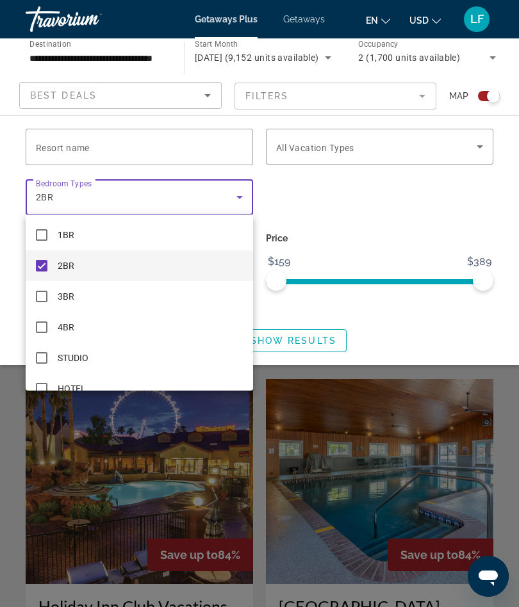
click at [384, 311] on div at bounding box center [259, 303] width 519 height 607
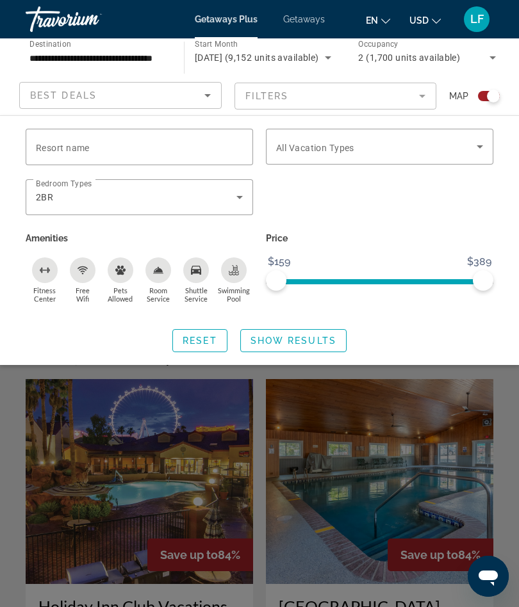
click at [268, 339] on span "Show Results" at bounding box center [293, 341] width 86 height 10
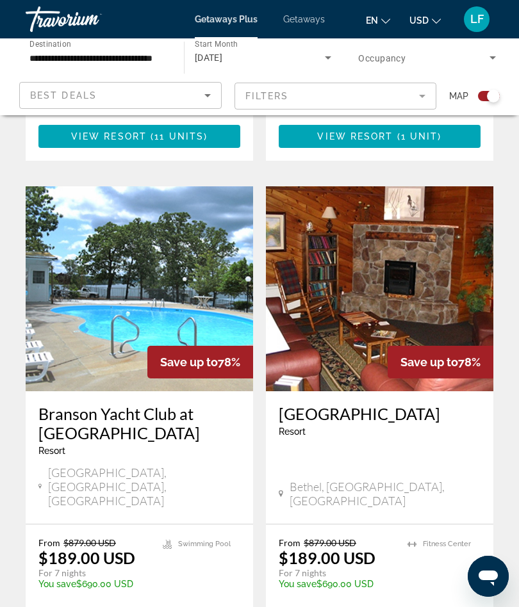
scroll to position [2652, 0]
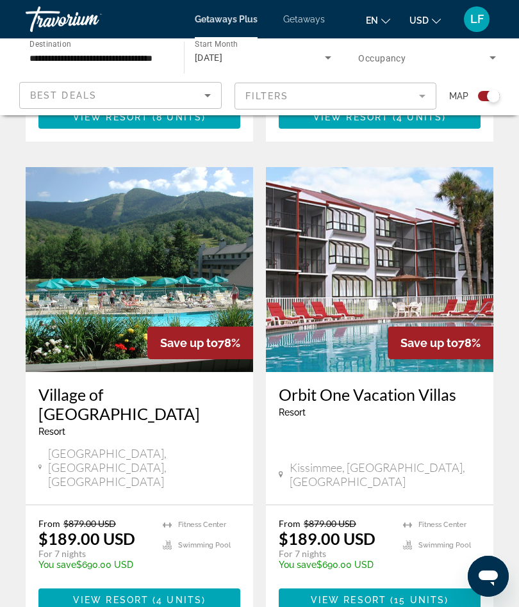
scroll to position [2705, 0]
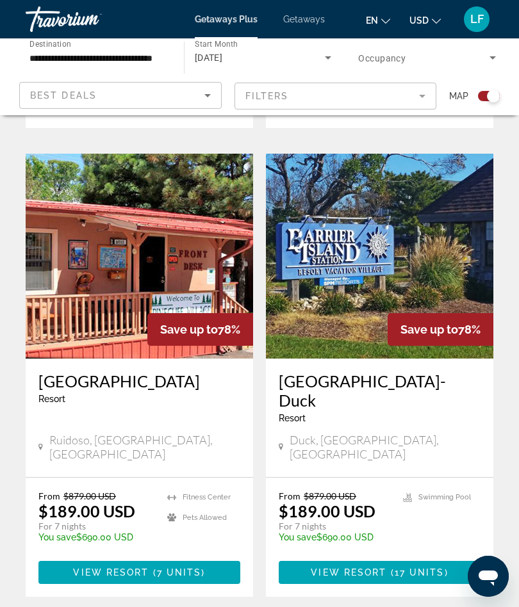
scroll to position [2709, 0]
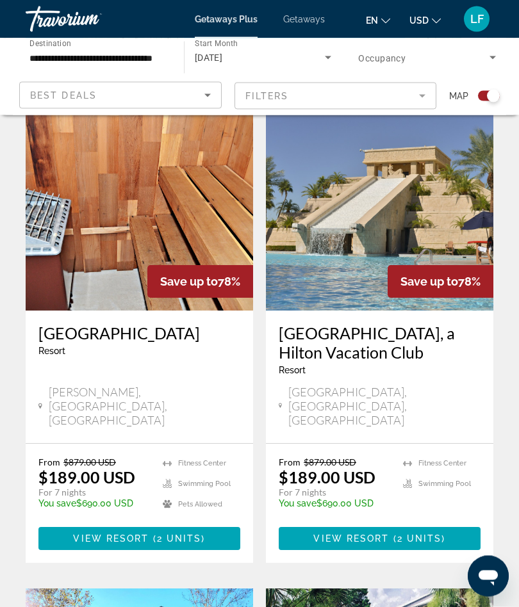
scroll to position [323, 0]
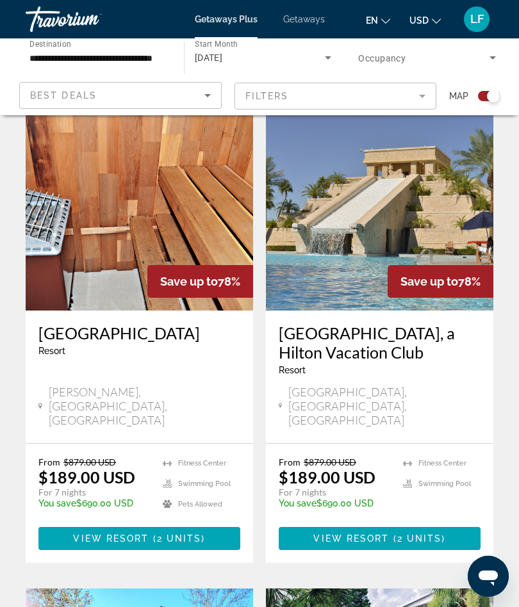
click at [343, 254] on img "Main content" at bounding box center [379, 208] width 227 height 205
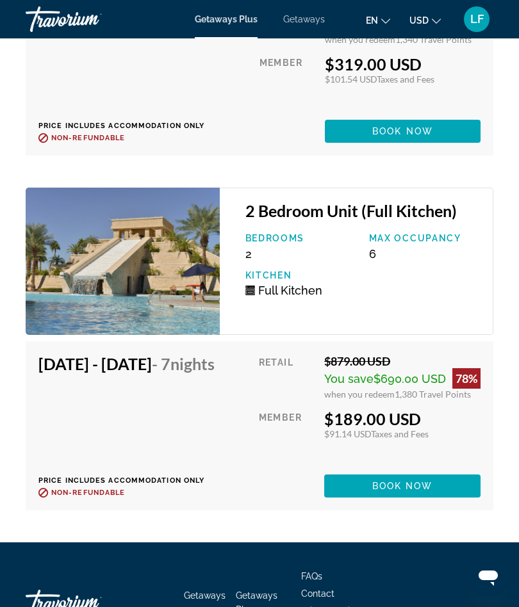
scroll to position [3044, 0]
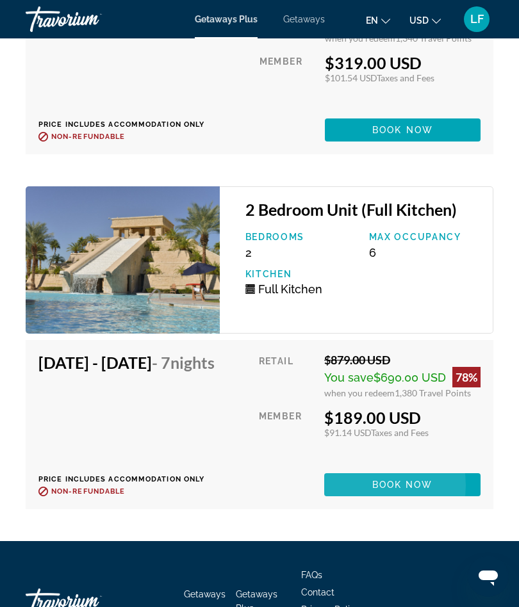
click at [370, 500] on span "Main content" at bounding box center [402, 484] width 156 height 31
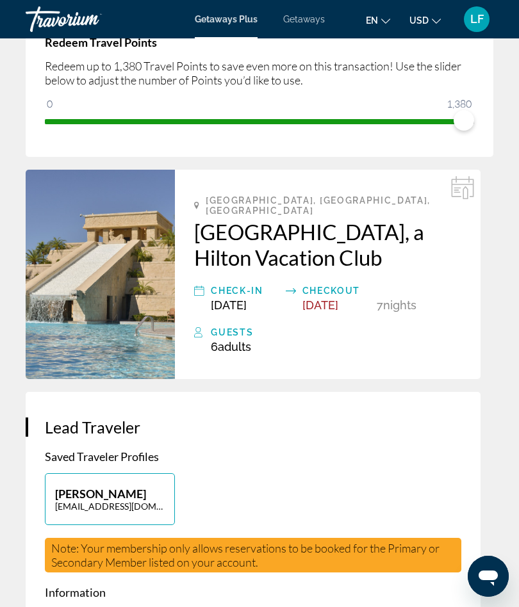
scroll to position [234, 0]
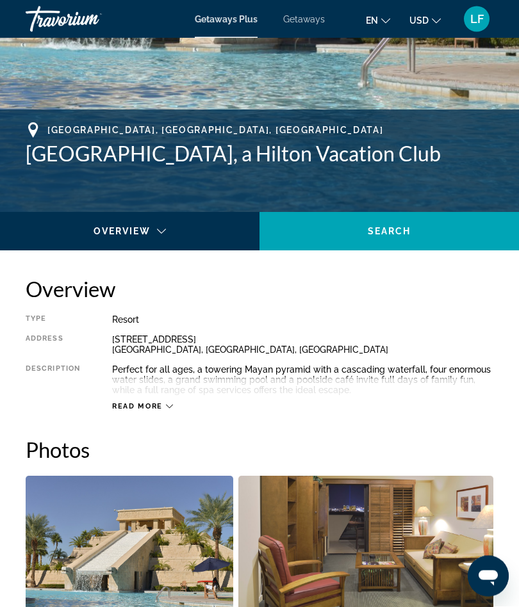
scroll to position [435, 0]
click at [127, 403] on span "Read more" at bounding box center [137, 406] width 51 height 8
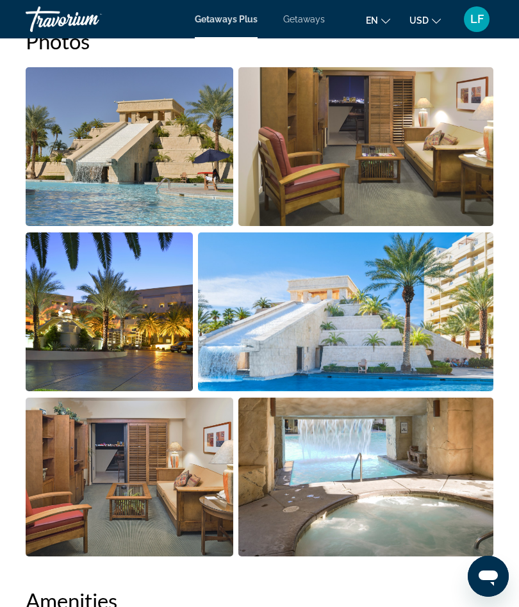
scroll to position [868, 0]
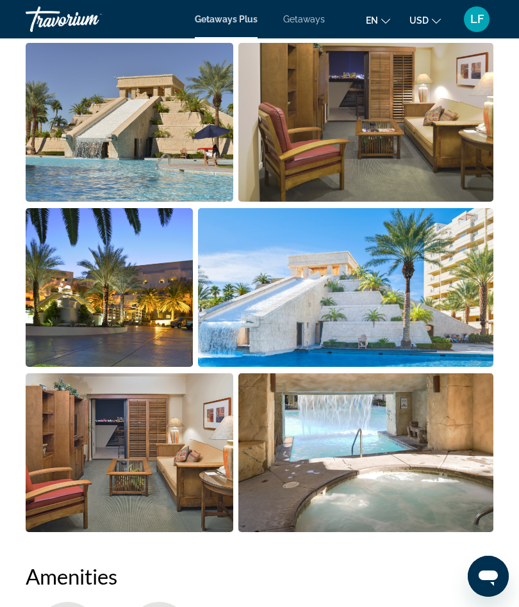
click at [101, 464] on img "Open full-screen image slider" at bounding box center [130, 452] width 208 height 159
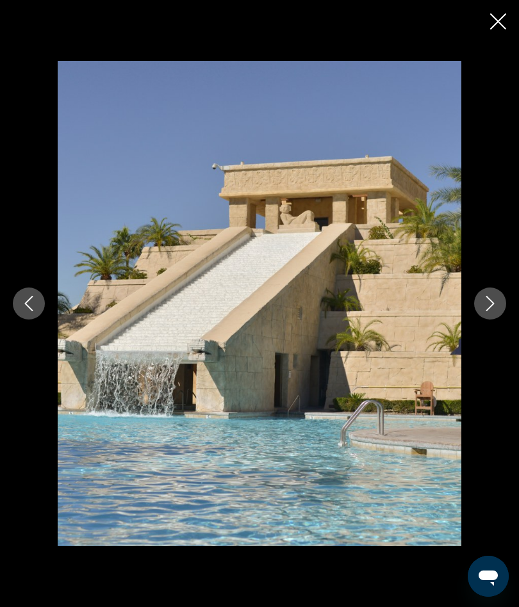
click at [498, 320] on button "Next image" at bounding box center [490, 304] width 32 height 32
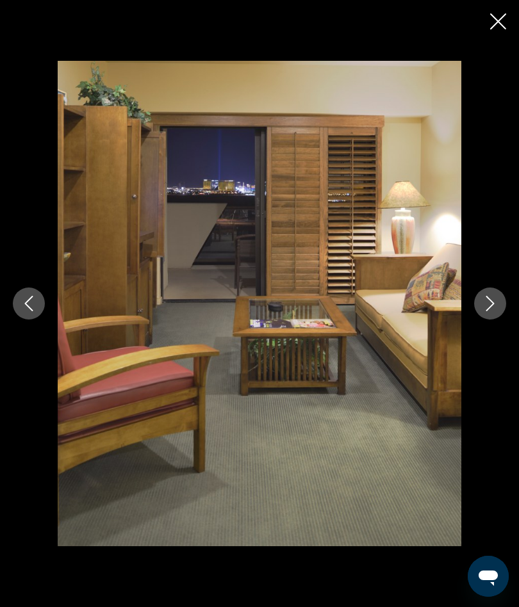
click at [486, 320] on button "Next image" at bounding box center [490, 304] width 32 height 32
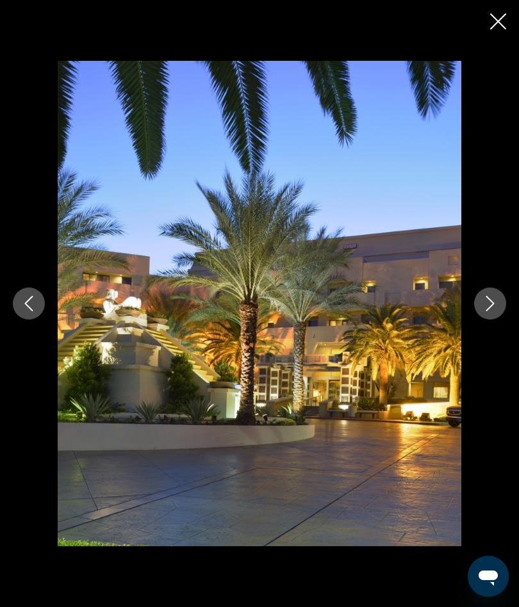
click at [485, 311] on icon "Next image" at bounding box center [489, 303] width 15 height 15
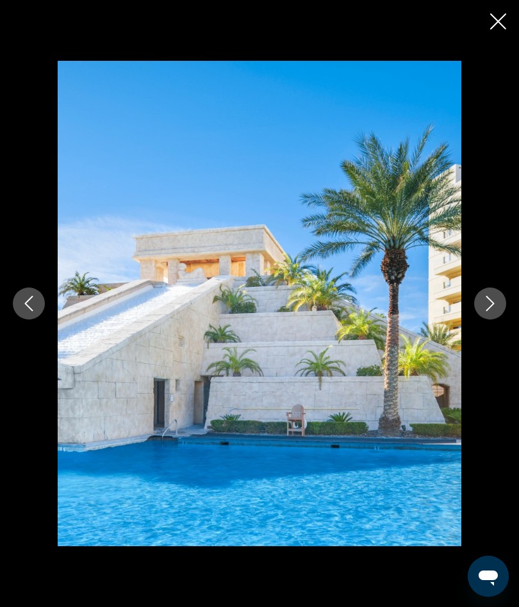
click at [482, 311] on icon "Next image" at bounding box center [489, 303] width 15 height 15
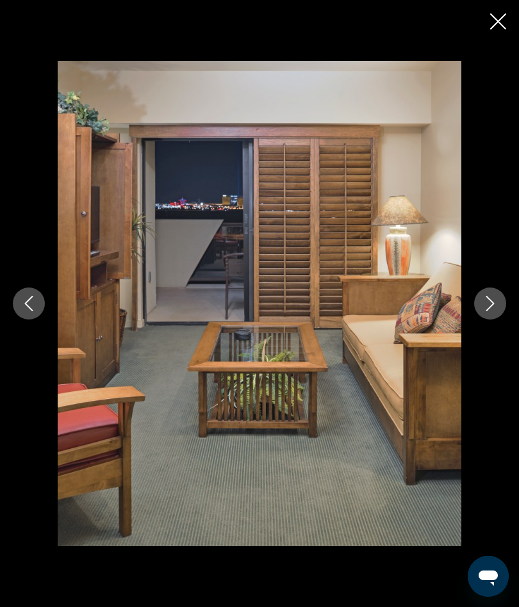
click at [483, 311] on icon "Next image" at bounding box center [489, 303] width 15 height 15
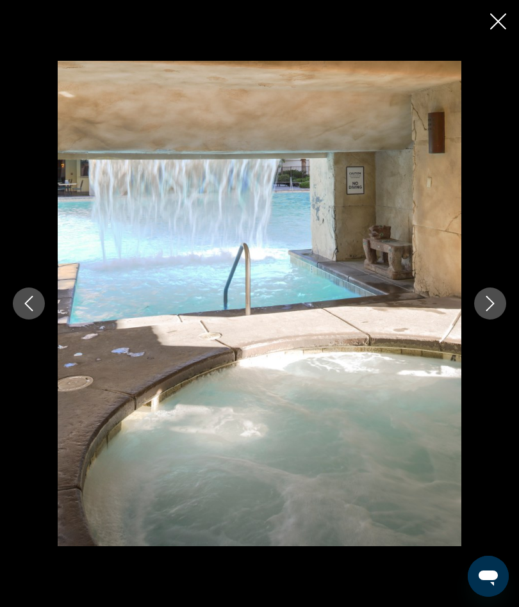
click at [480, 320] on button "Next image" at bounding box center [490, 304] width 32 height 32
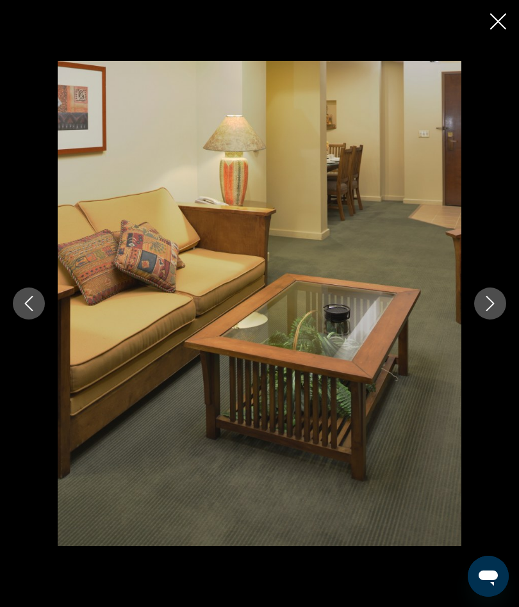
click at [484, 311] on icon "Next image" at bounding box center [489, 303] width 15 height 15
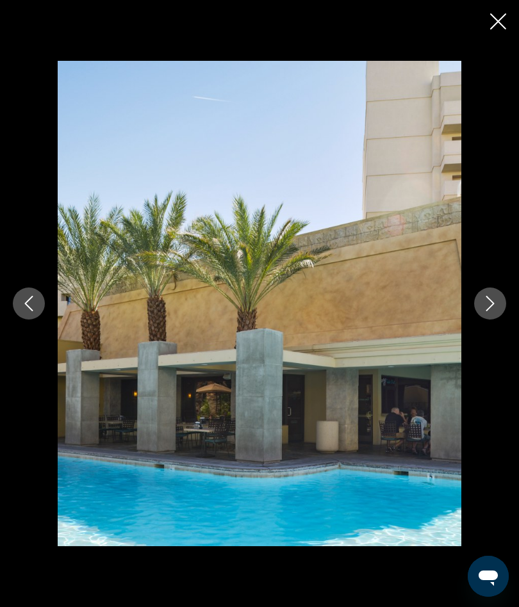
click at [485, 311] on icon "Next image" at bounding box center [489, 303] width 15 height 15
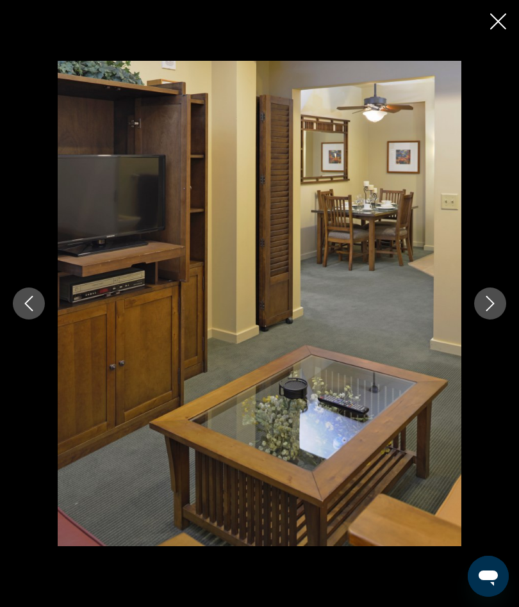
click at [486, 311] on icon "Next image" at bounding box center [489, 303] width 15 height 15
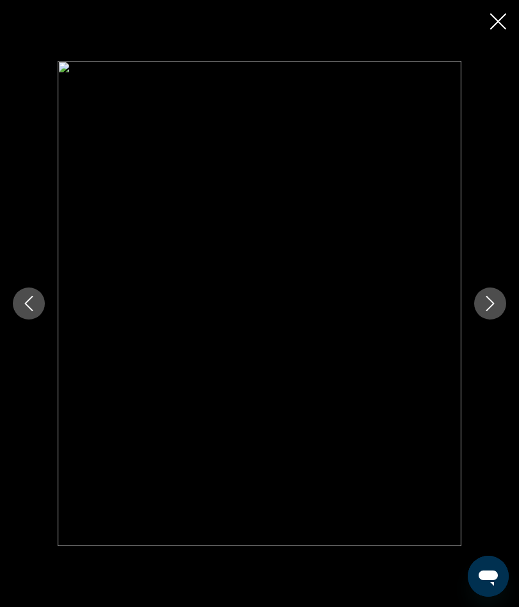
click at [489, 311] on icon "Next image" at bounding box center [489, 303] width 15 height 15
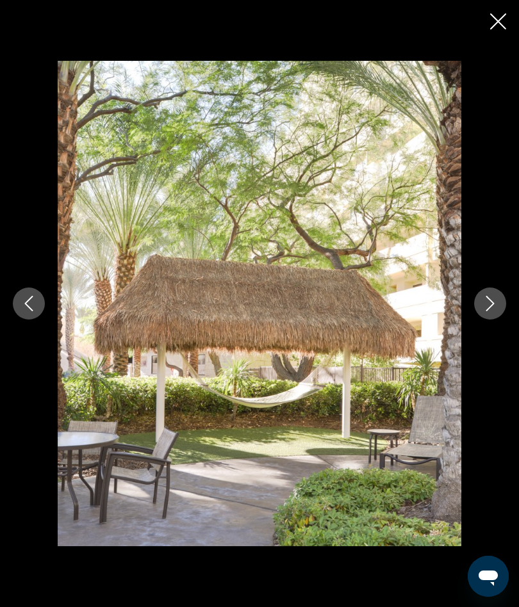
click at [497, 311] on icon "Next image" at bounding box center [489, 303] width 15 height 15
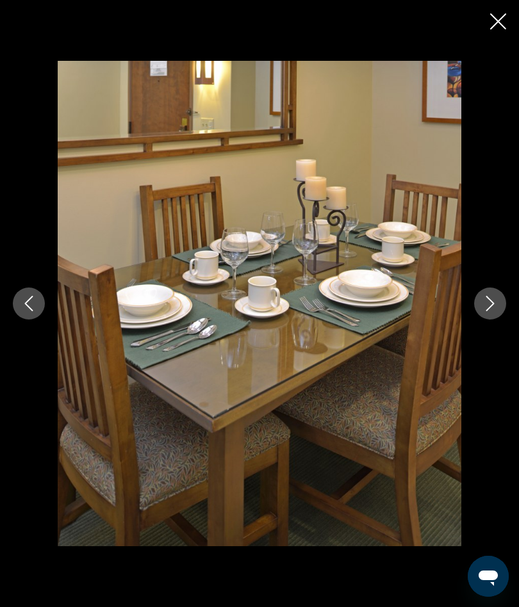
click at [487, 317] on button "Next image" at bounding box center [490, 304] width 32 height 32
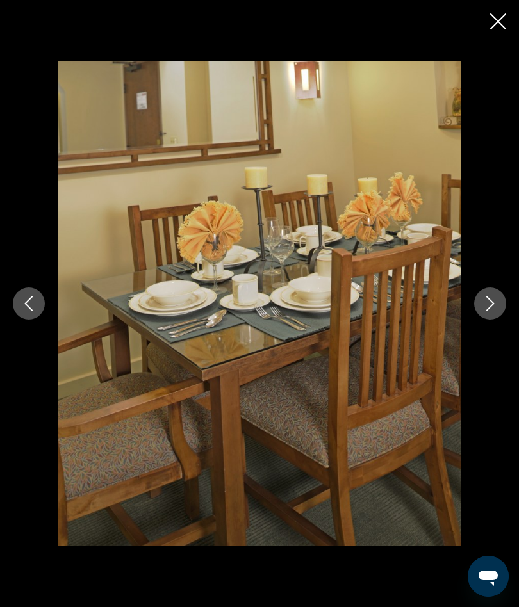
click at [495, 314] on button "Next image" at bounding box center [490, 304] width 32 height 32
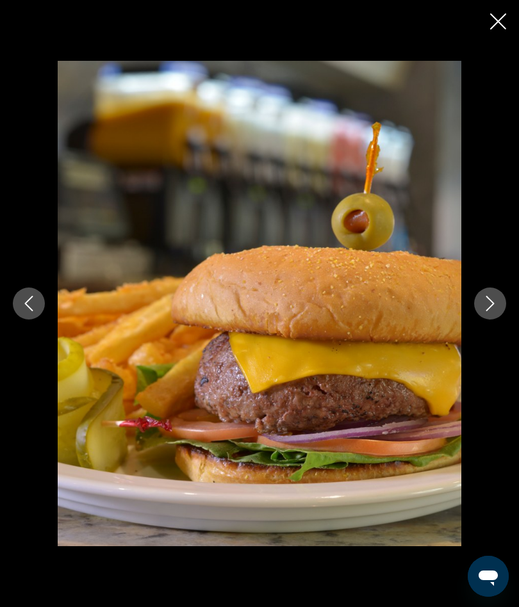
click at [485, 319] on button "Next image" at bounding box center [490, 304] width 32 height 32
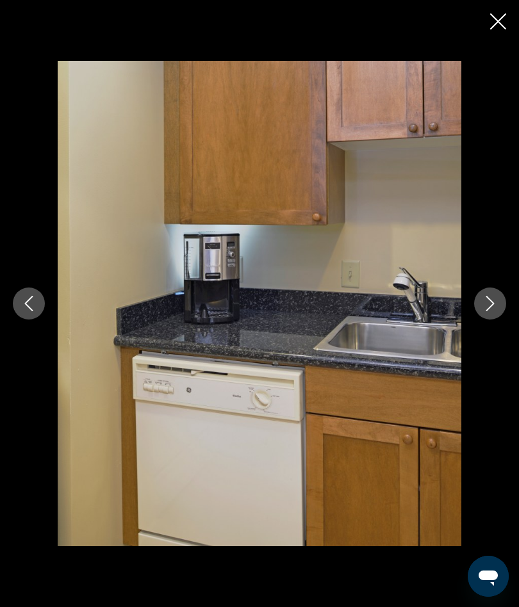
click at [491, 318] on button "Next image" at bounding box center [490, 304] width 32 height 32
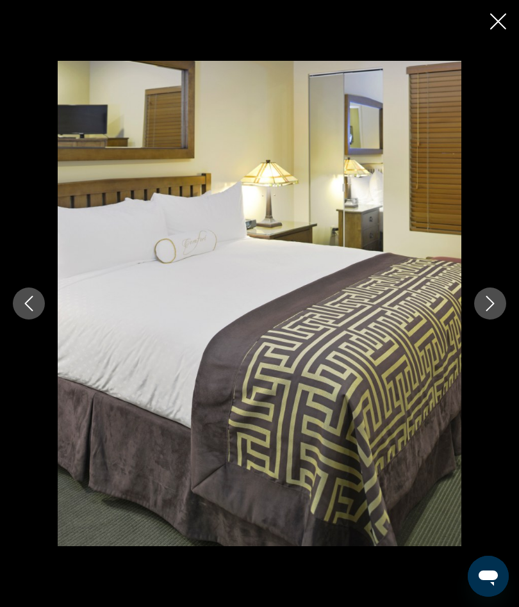
click at [492, 320] on button "Next image" at bounding box center [490, 304] width 32 height 32
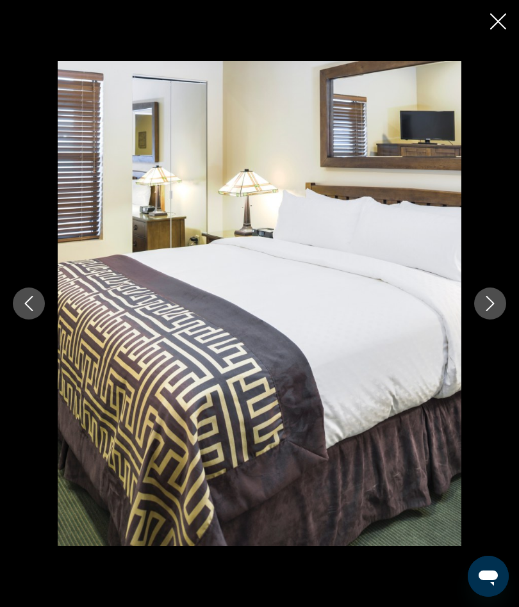
click at [495, 311] on icon "Next image" at bounding box center [489, 303] width 15 height 15
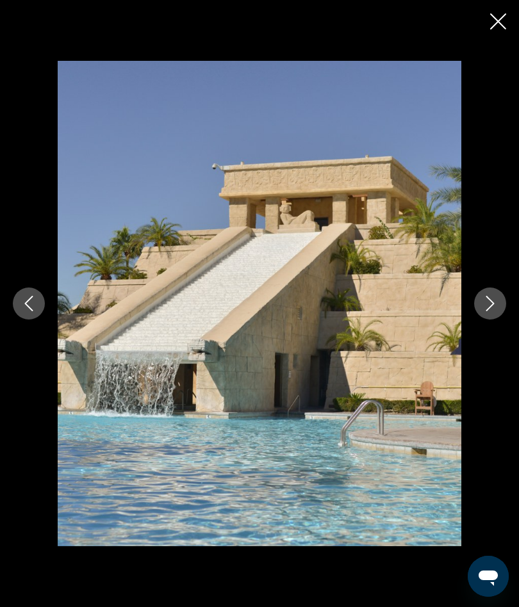
click at [501, 320] on button "Next image" at bounding box center [490, 304] width 32 height 32
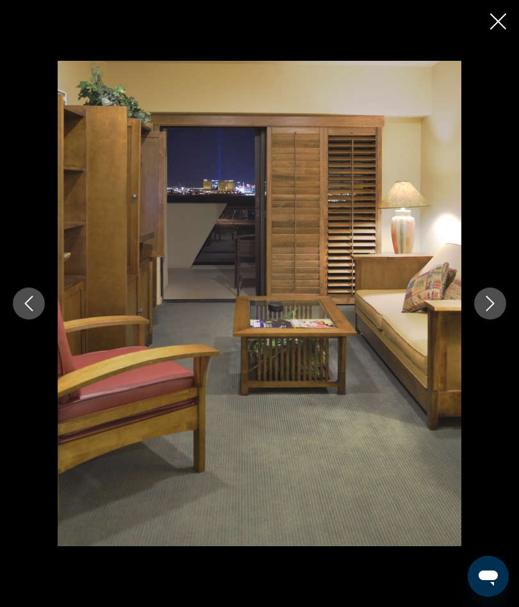
click at [500, 320] on button "Next image" at bounding box center [490, 304] width 32 height 32
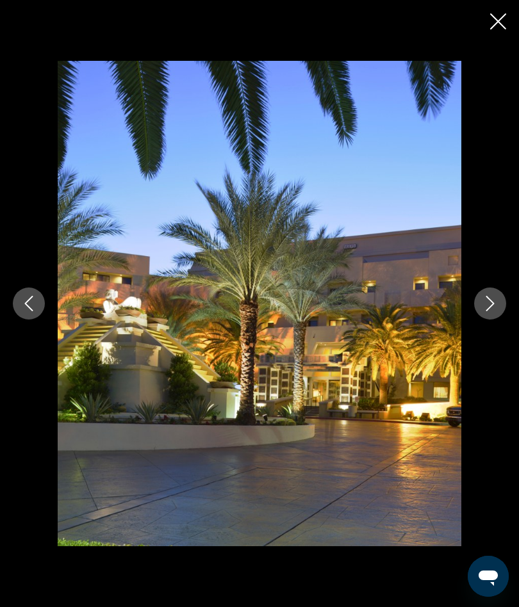
click at [499, 22] on icon "Close slideshow" at bounding box center [498, 21] width 16 height 16
